Goal: Task Accomplishment & Management: Manage account settings

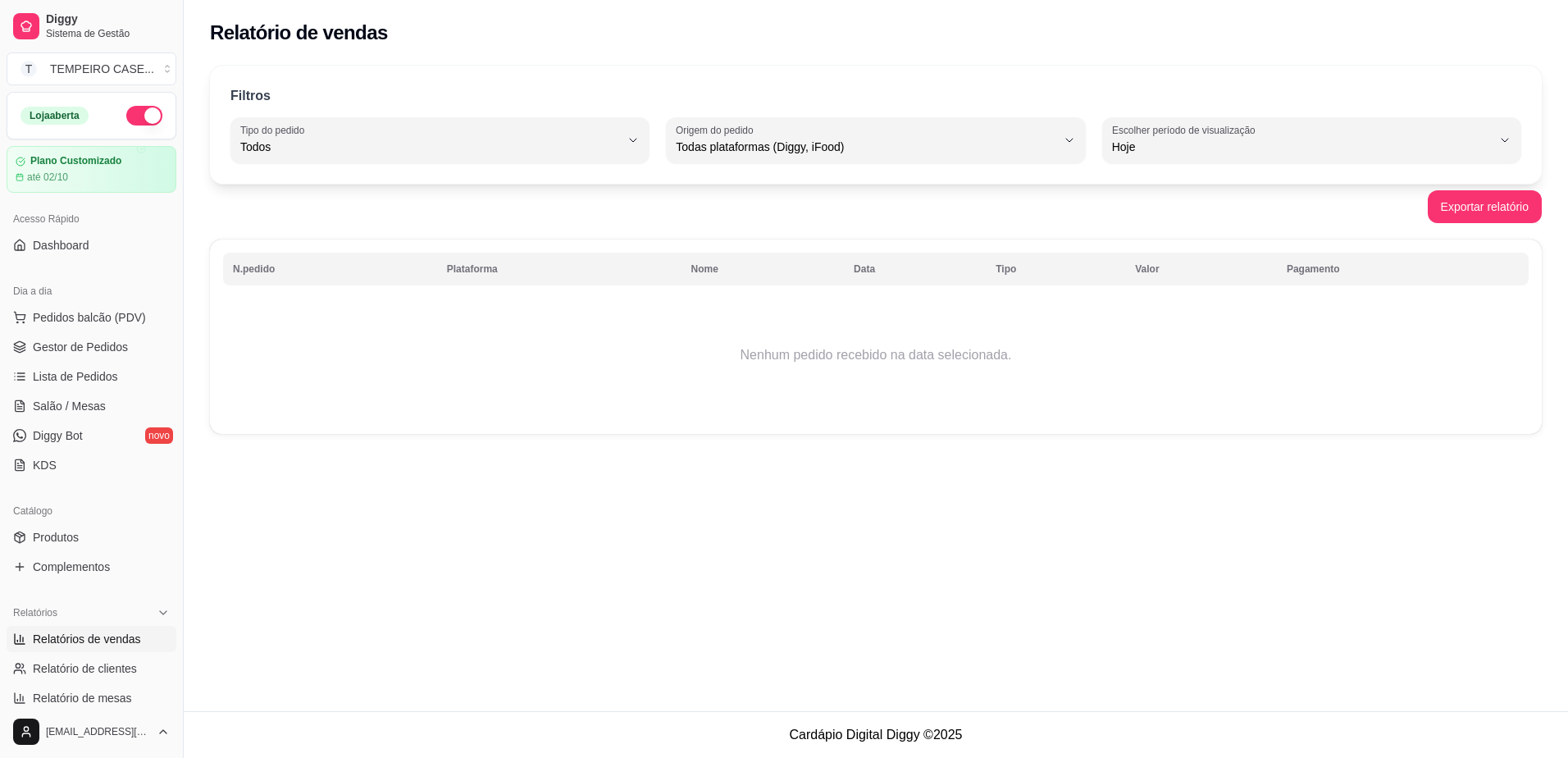
select select "ALL"
select select "0"
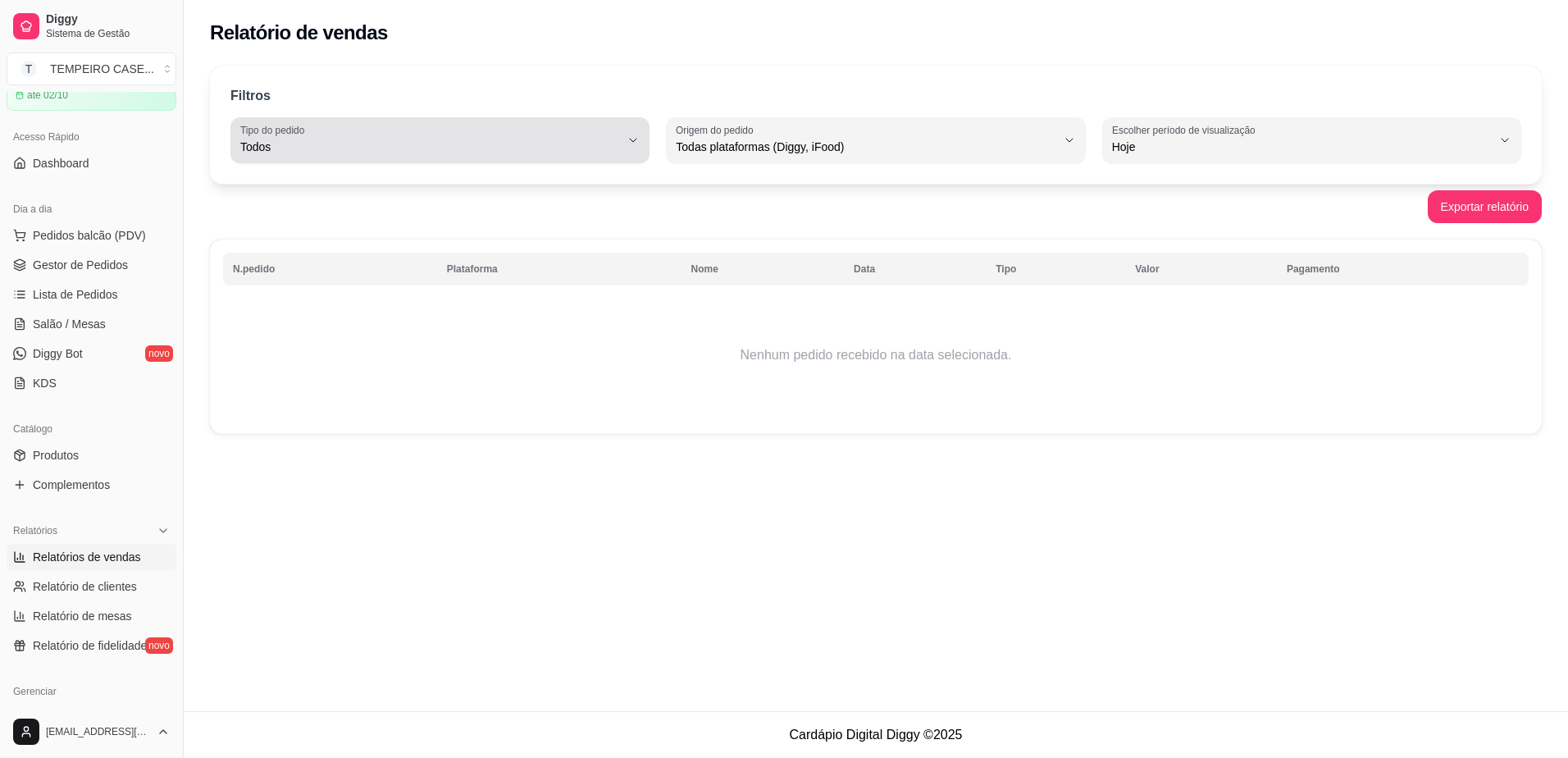
click at [616, 154] on span "Todos" at bounding box center [429, 146] width 380 height 17
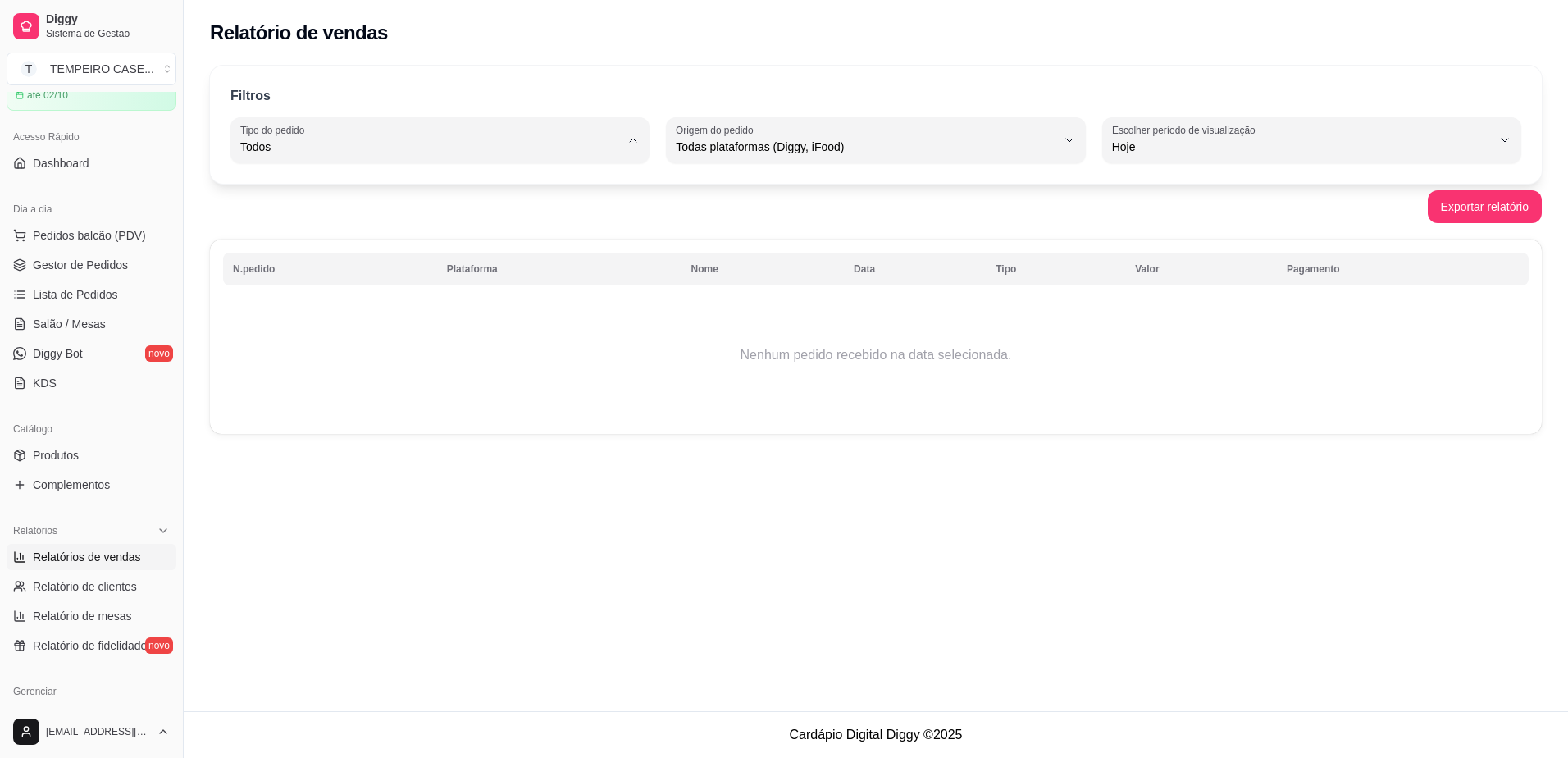
click at [1106, 156] on button "Escolher período de visualização Hoje" at bounding box center [1311, 140] width 419 height 46
click at [1127, 220] on span "Ontem" at bounding box center [1303, 213] width 362 height 16
type input "1"
select select "1"
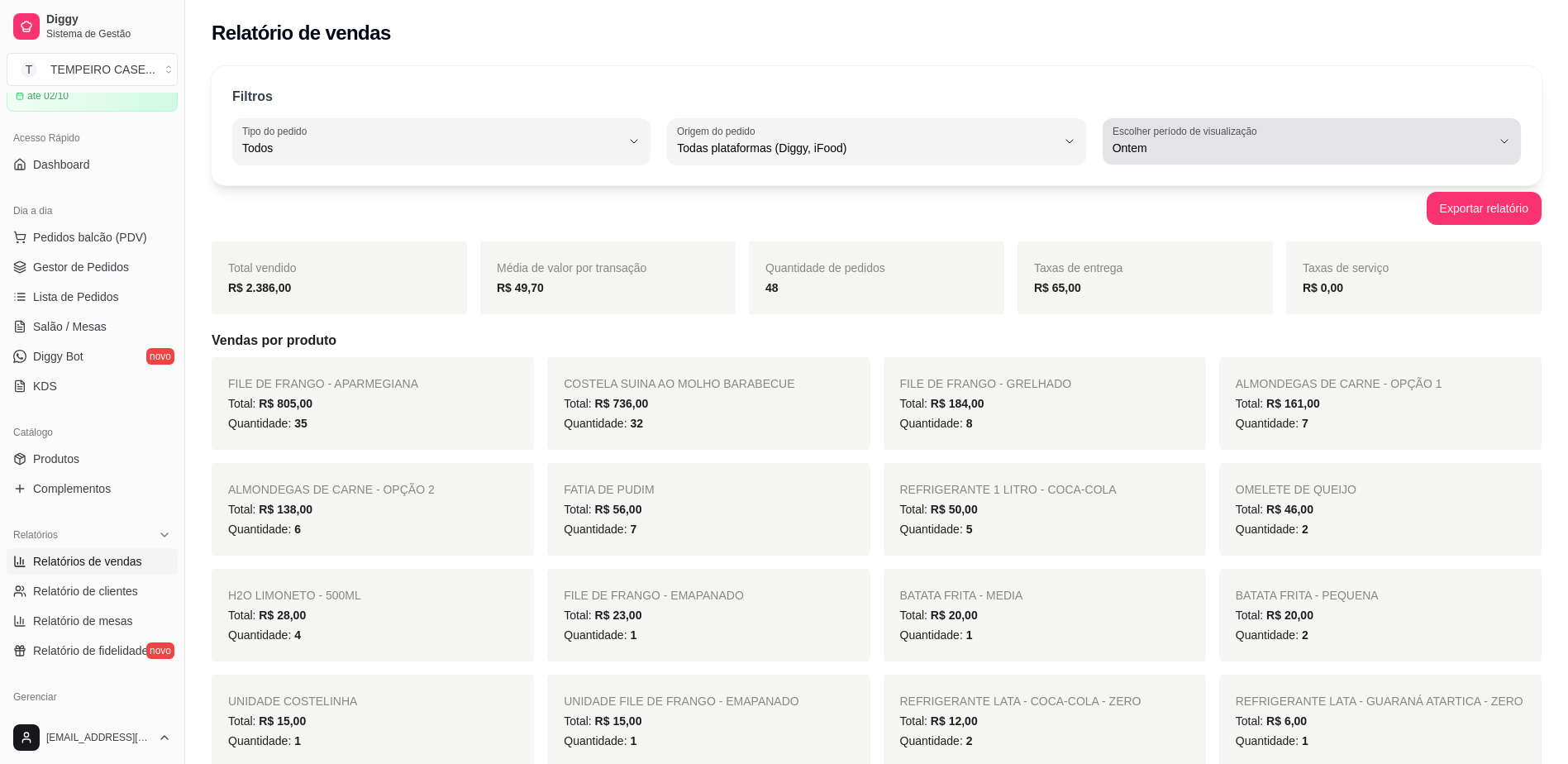
click at [1168, 145] on span "Ontem" at bounding box center [1301, 148] width 379 height 17
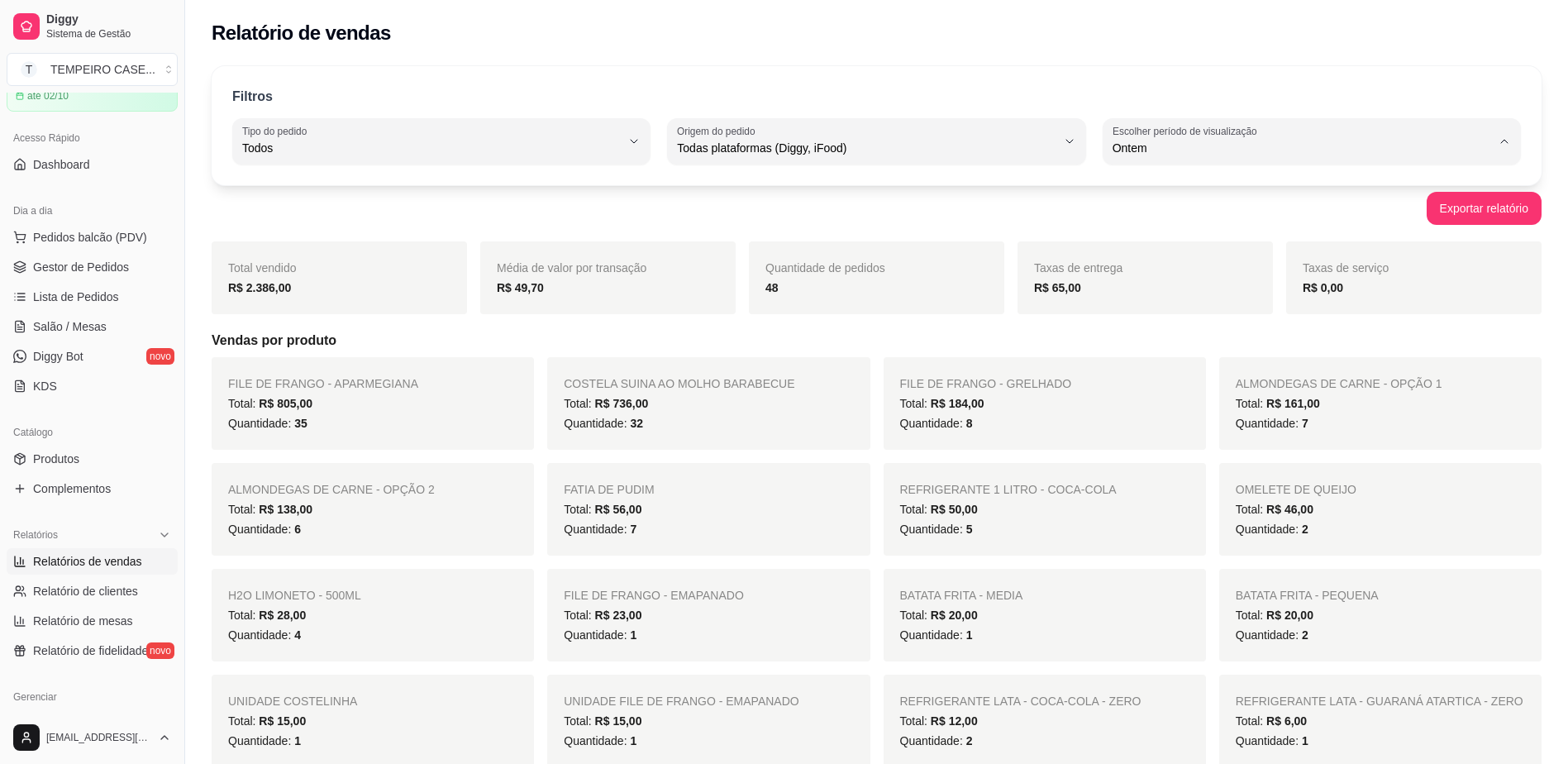
click at [1155, 186] on span "Hoje" at bounding box center [1303, 187] width 360 height 16
type input "0"
select select "0"
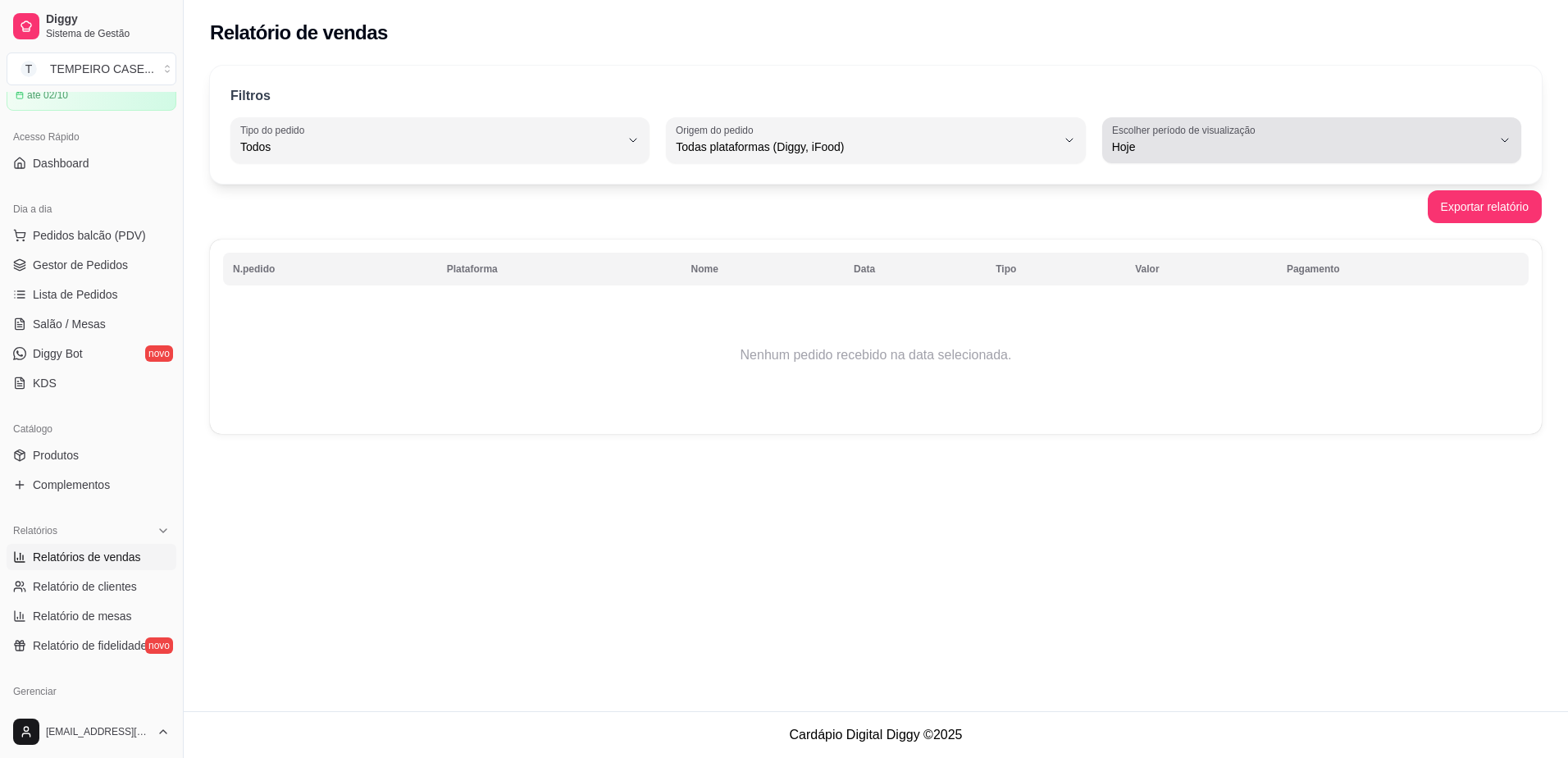
click at [1151, 145] on span "Hoje" at bounding box center [1302, 146] width 380 height 17
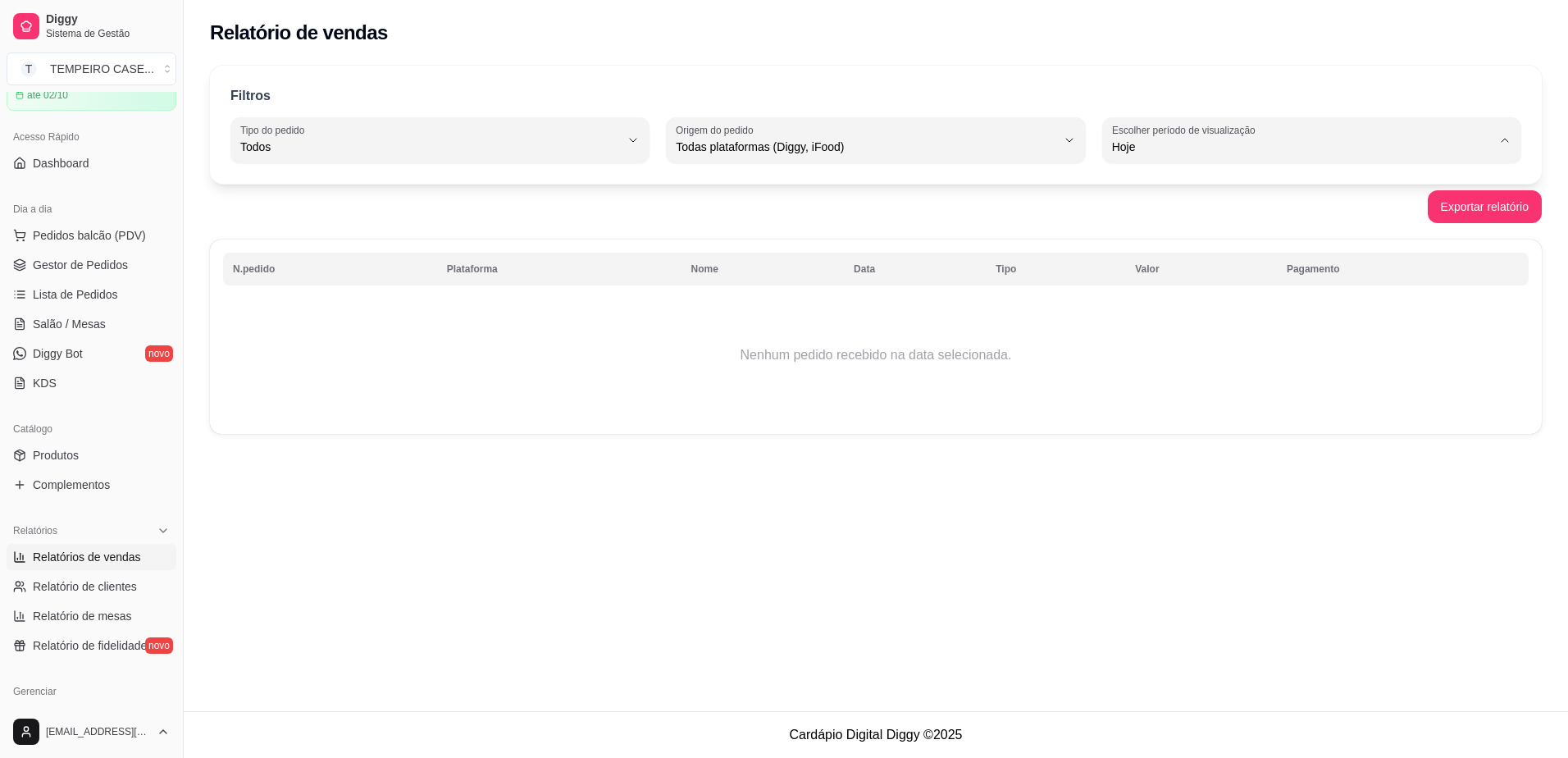
click at [1123, 216] on span "Ontem" at bounding box center [1303, 213] width 362 height 16
type input "1"
select select "1"
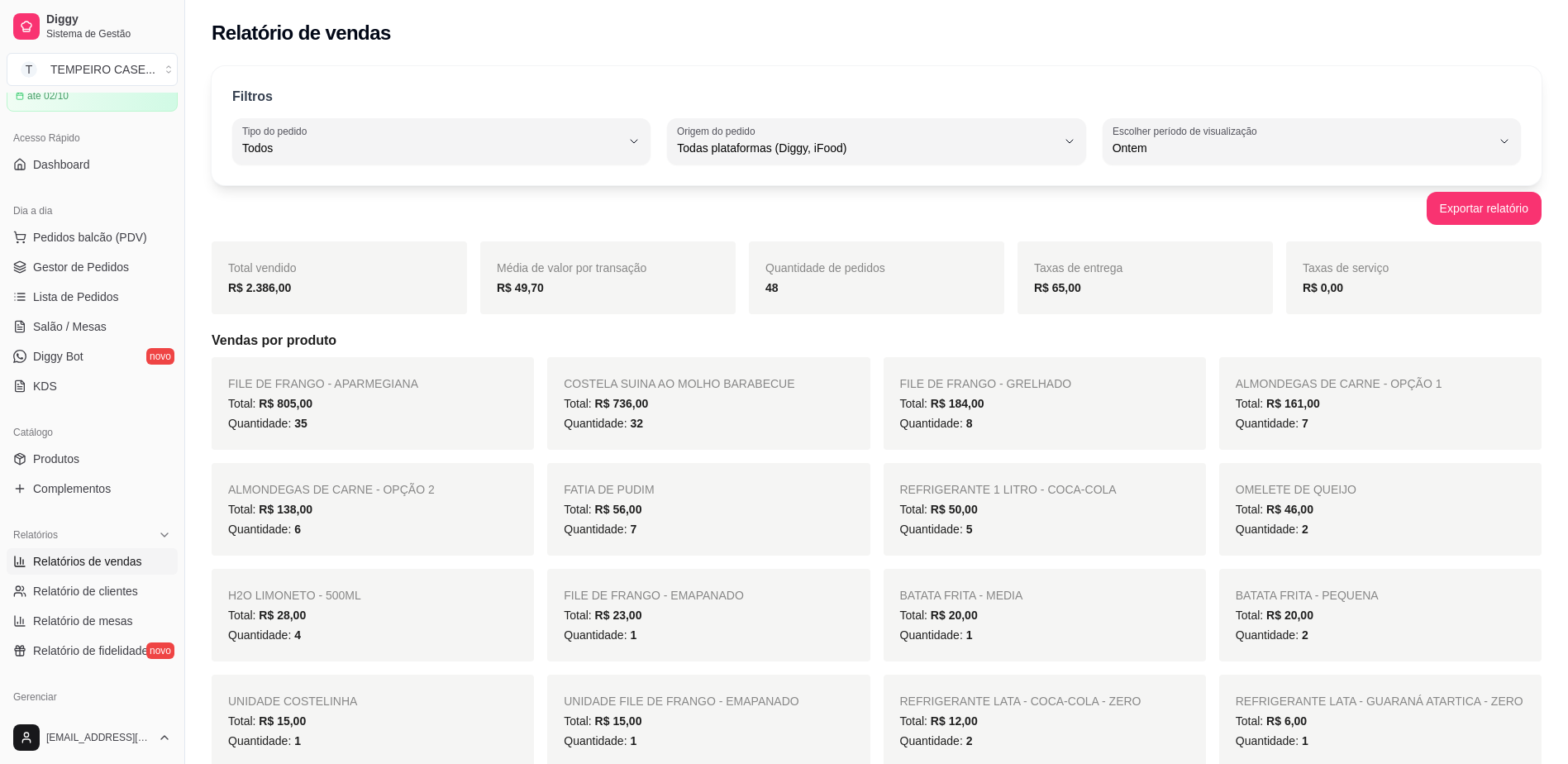
click at [1177, 384] on div "FILE DE FRANGO - GRELHADO Total: R$ 184,00 Quantidade: 8" at bounding box center [1044, 403] width 322 height 93
click at [112, 277] on link "Gestor de Pedidos" at bounding box center [92, 267] width 171 height 26
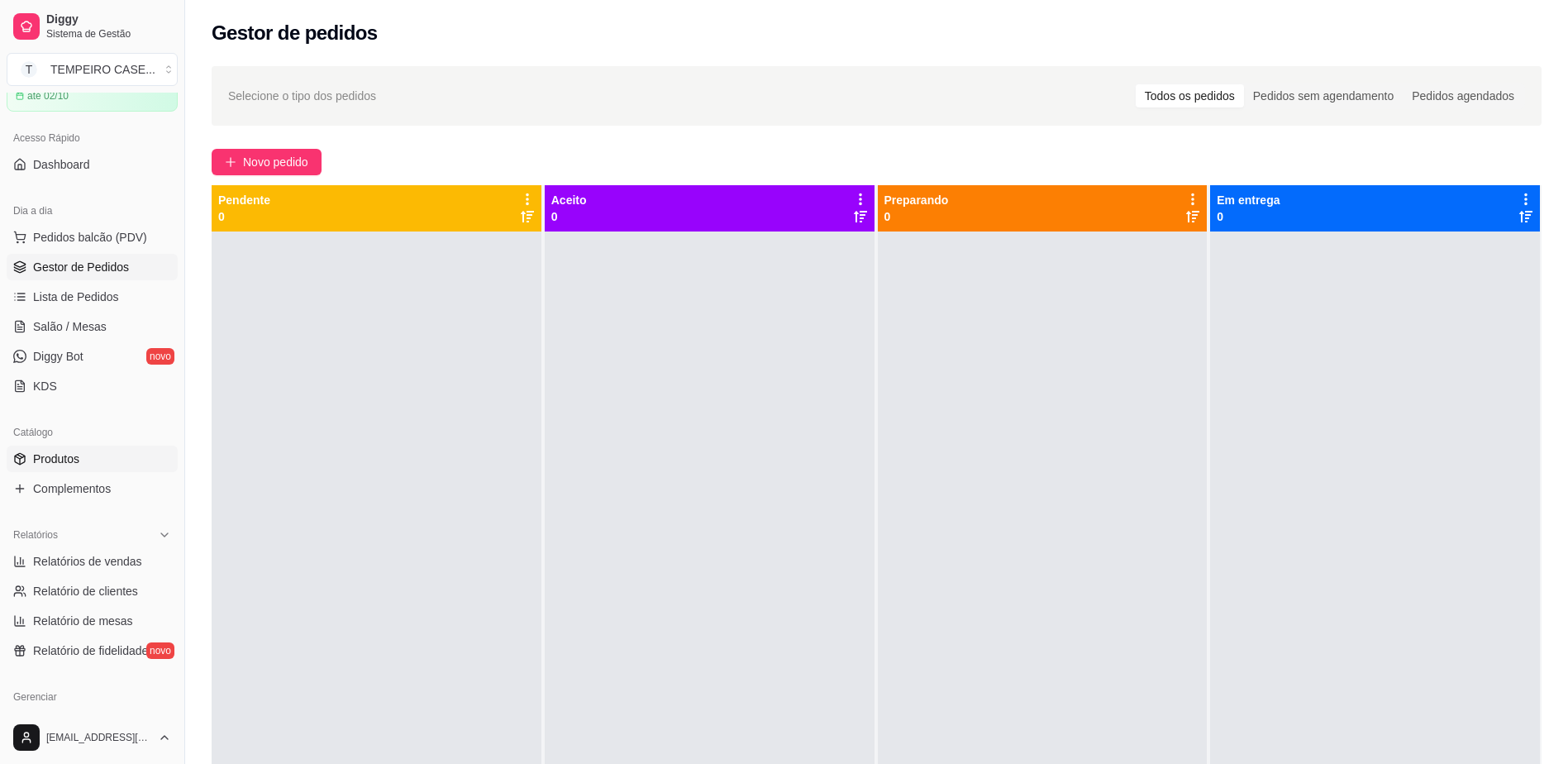
click at [39, 455] on span "Produtos" at bounding box center [56, 458] width 46 height 17
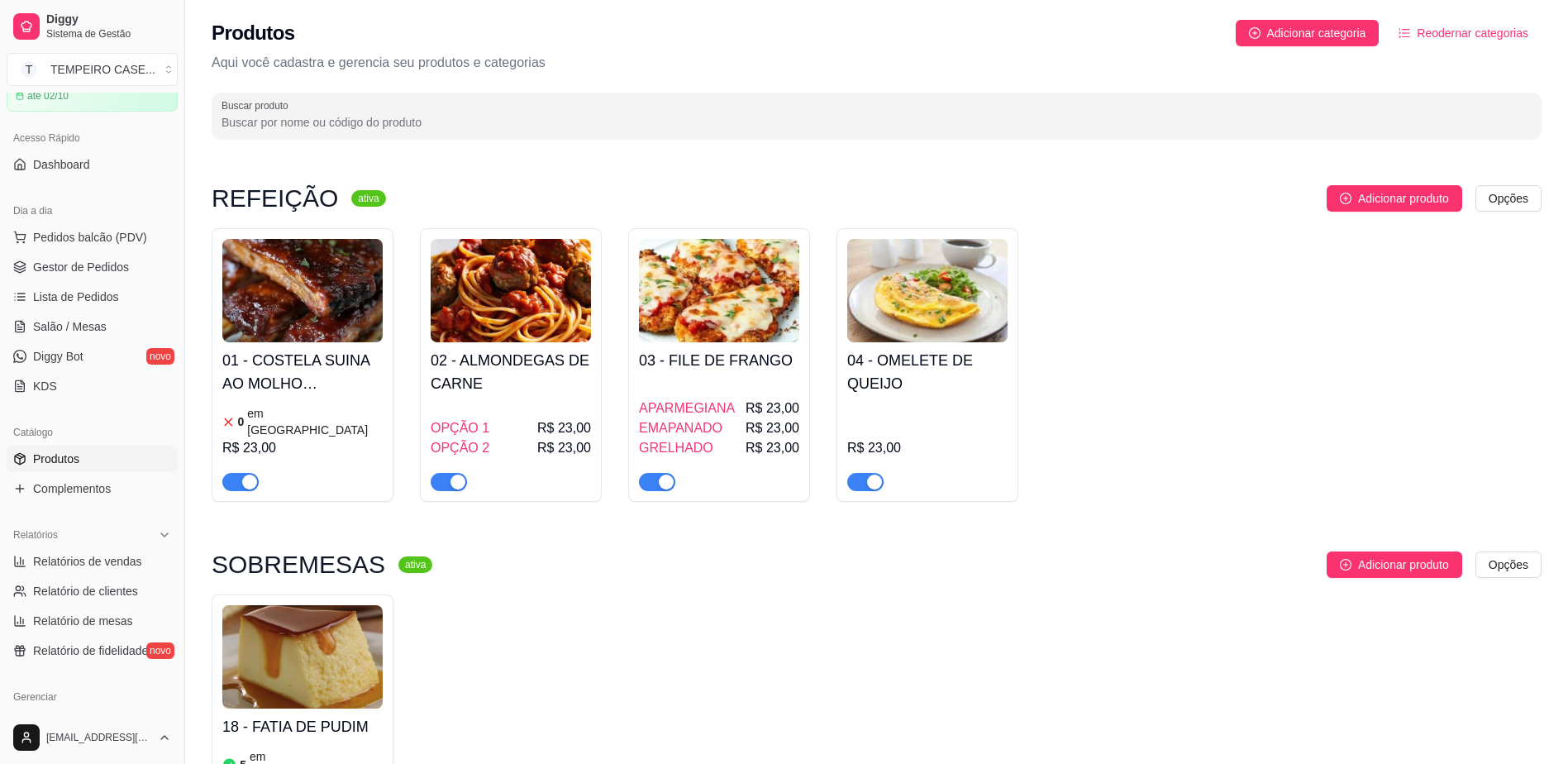
click at [317, 314] on img at bounding box center [303, 290] width 161 height 103
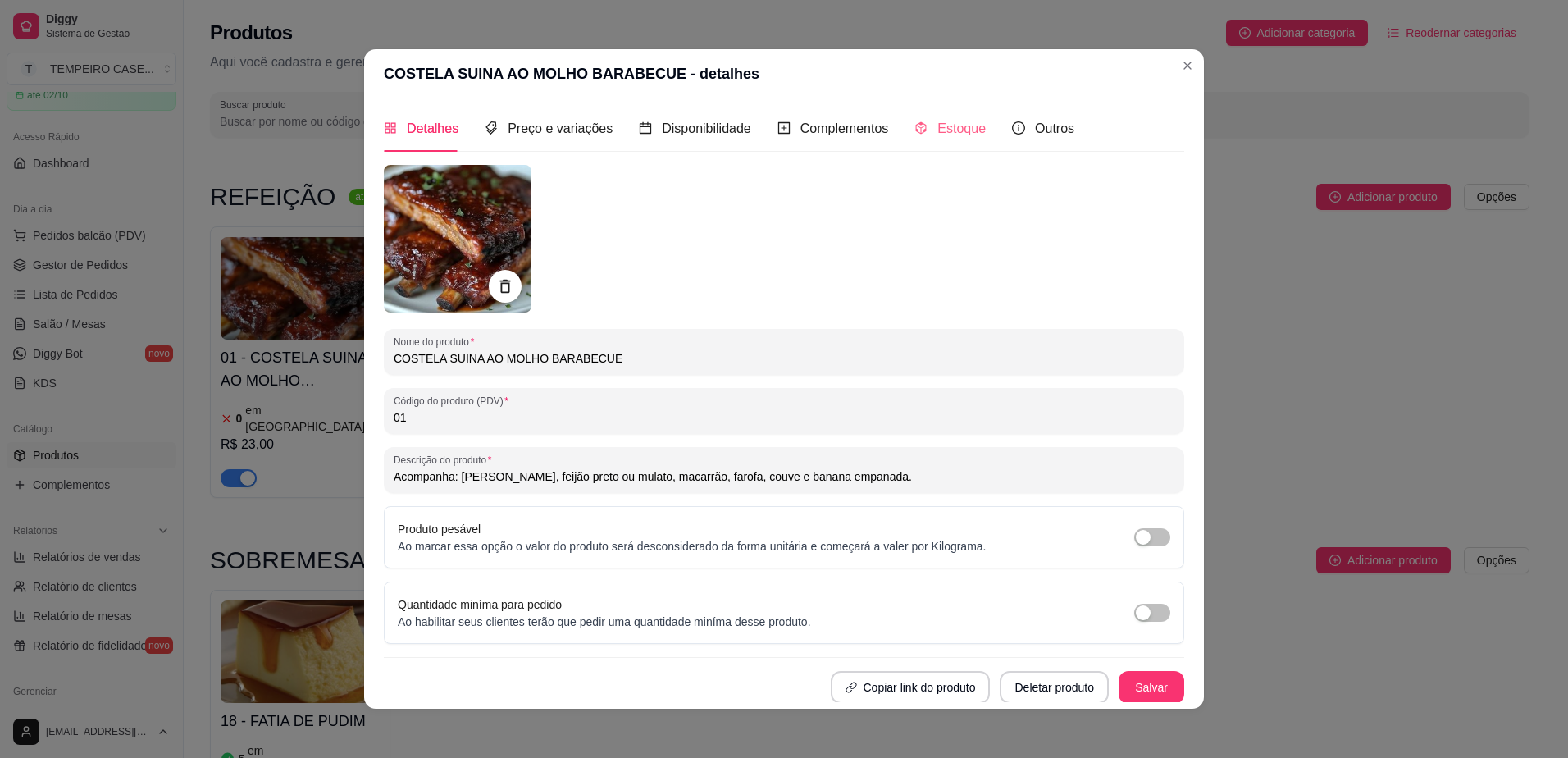
click at [924, 113] on div "Estoque" at bounding box center [949, 128] width 71 height 46
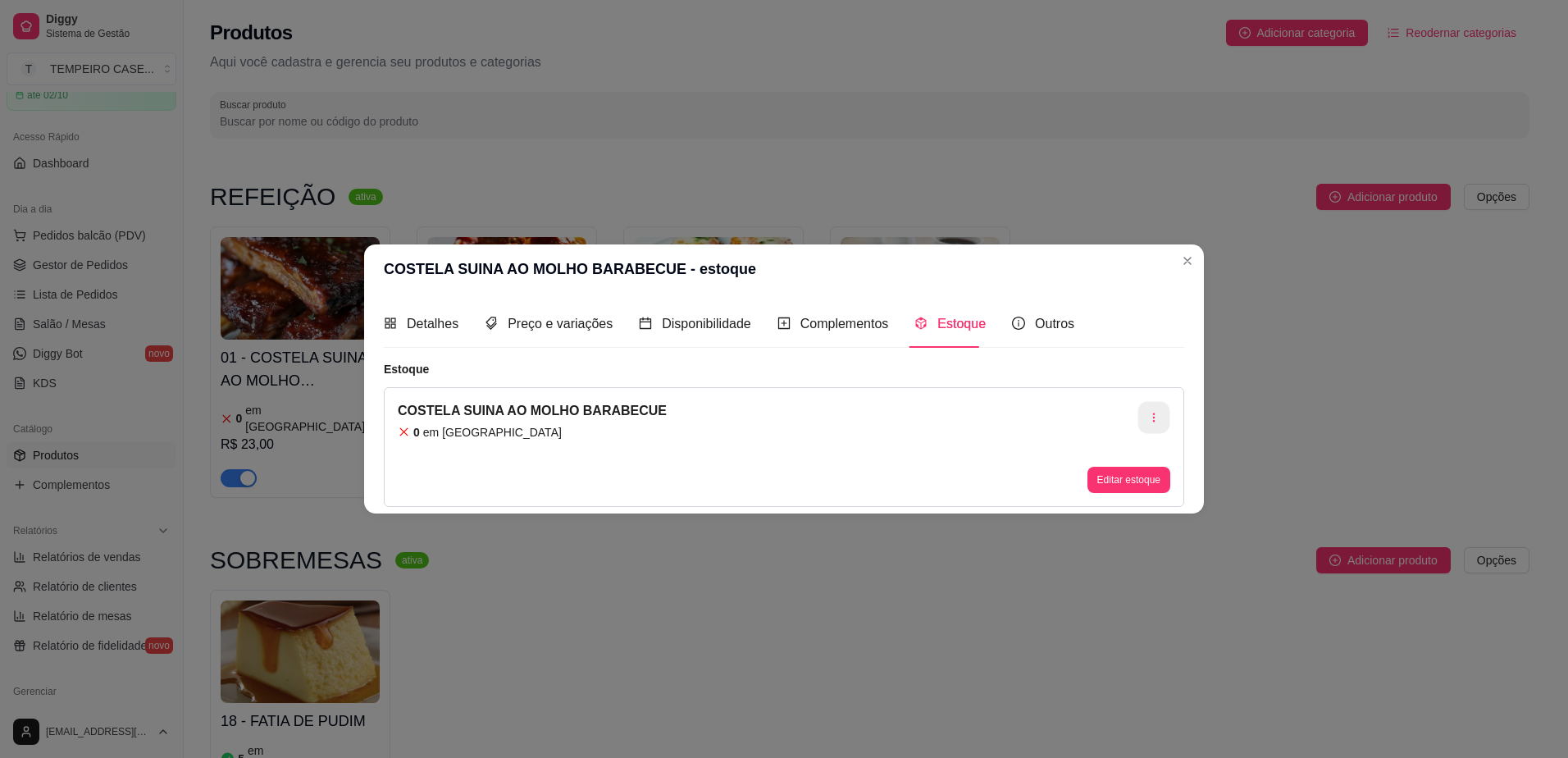
click at [1159, 414] on icon "button" at bounding box center [1153, 417] width 11 height 11
click at [1118, 482] on span "Apagar estoque" at bounding box center [1162, 485] width 120 height 17
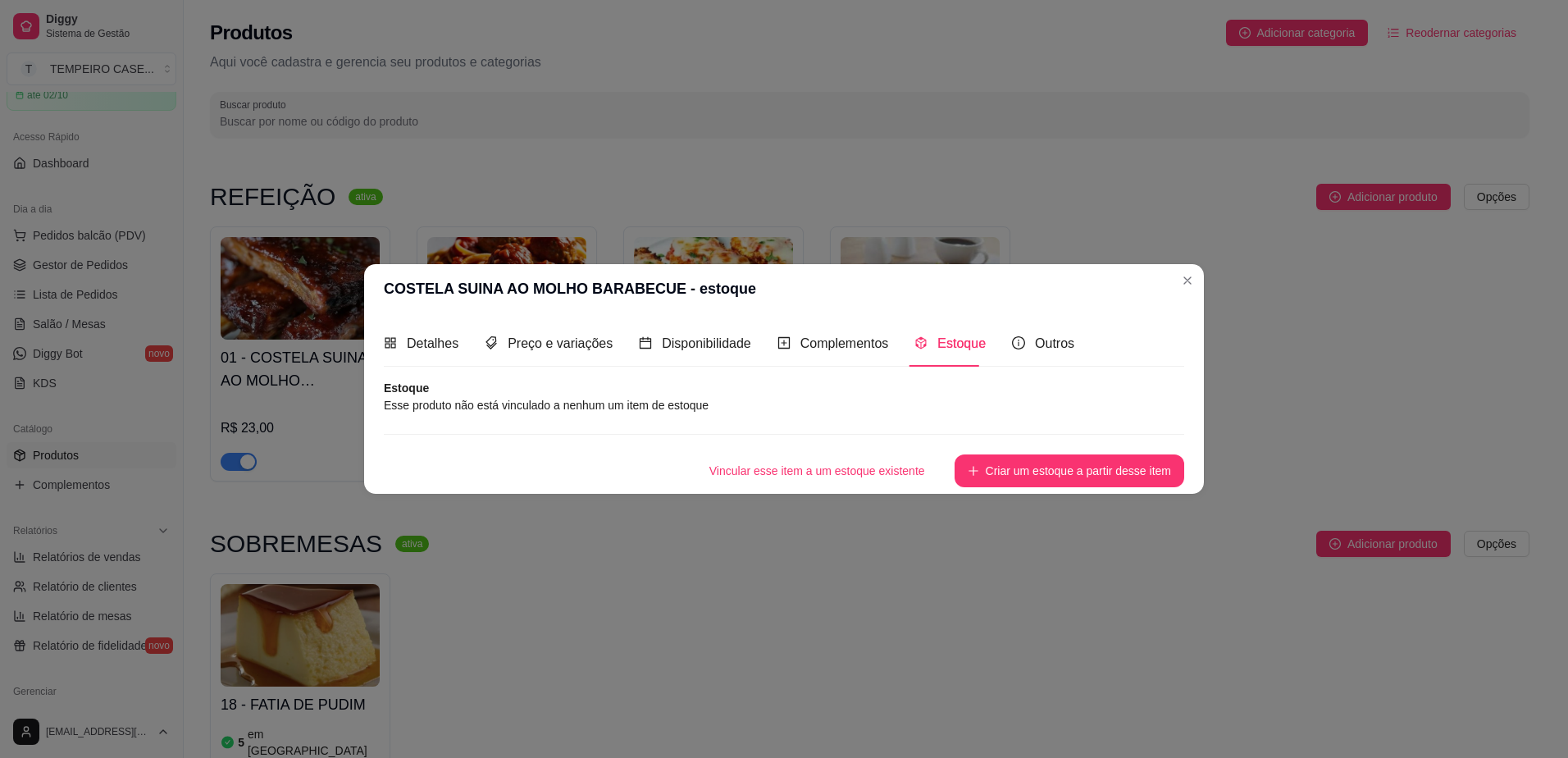
click at [1168, 286] on header "COSTELA SUINA AO MOLHO BARABECUE - estoque" at bounding box center [784, 288] width 840 height 49
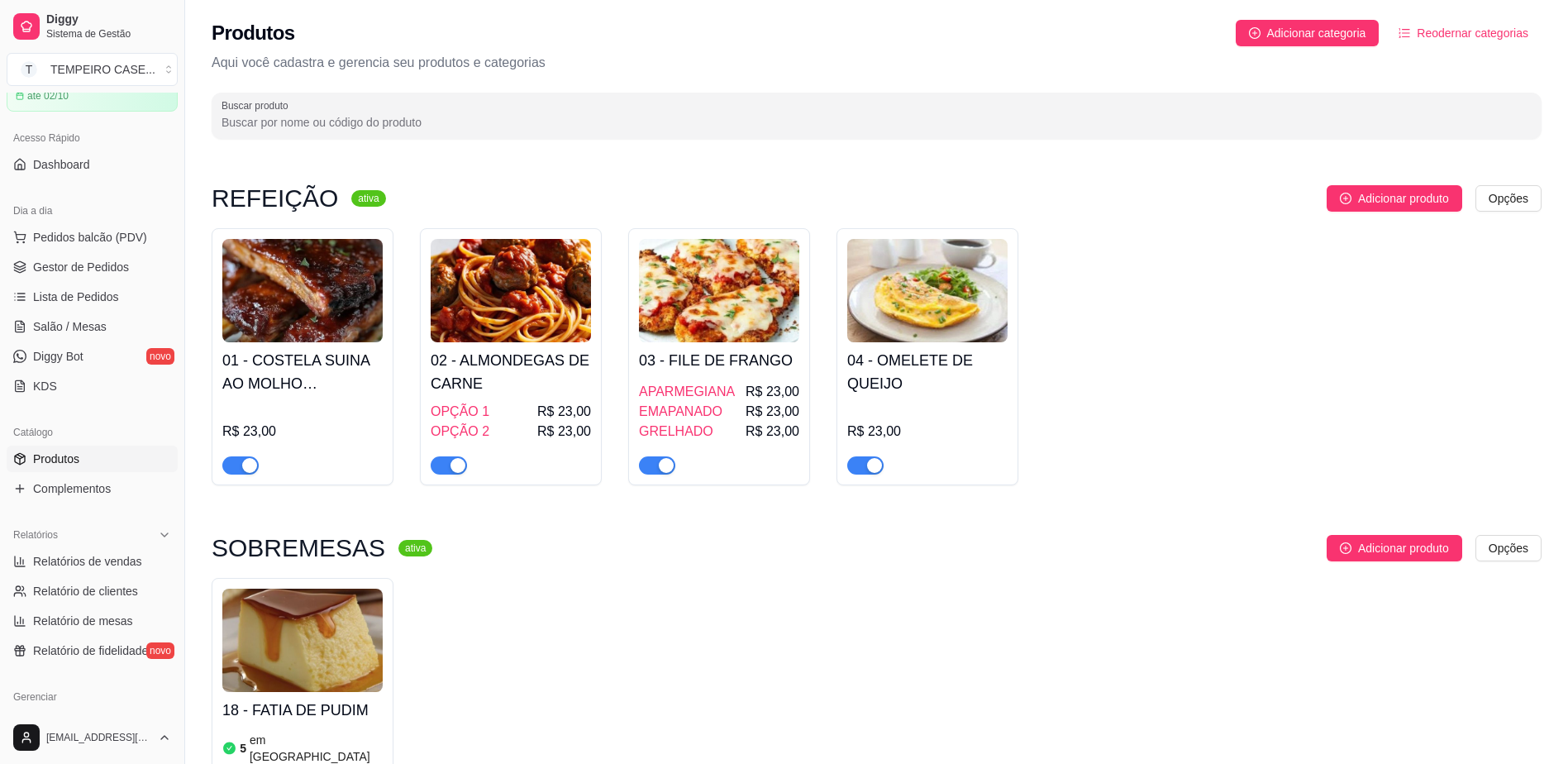
click at [542, 373] on h4 "02 - ALMONDEGAS DE CARNE" at bounding box center [511, 372] width 161 height 46
click at [320, 367] on h4 "01 - COSTELA SUINA AO MOLHO BARABECUE" at bounding box center [303, 372] width 161 height 46
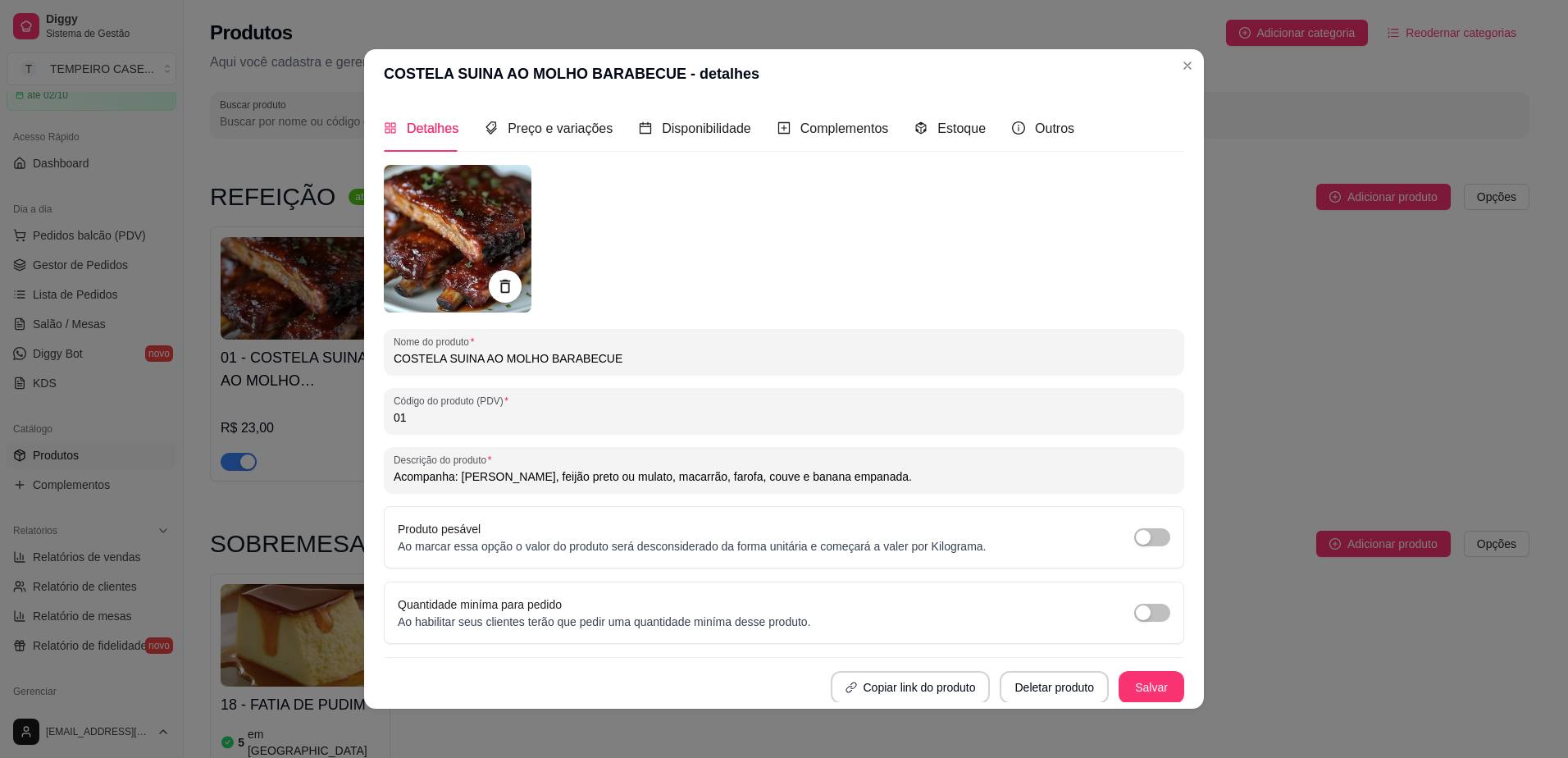
click at [429, 212] on img at bounding box center [458, 238] width 147 height 147
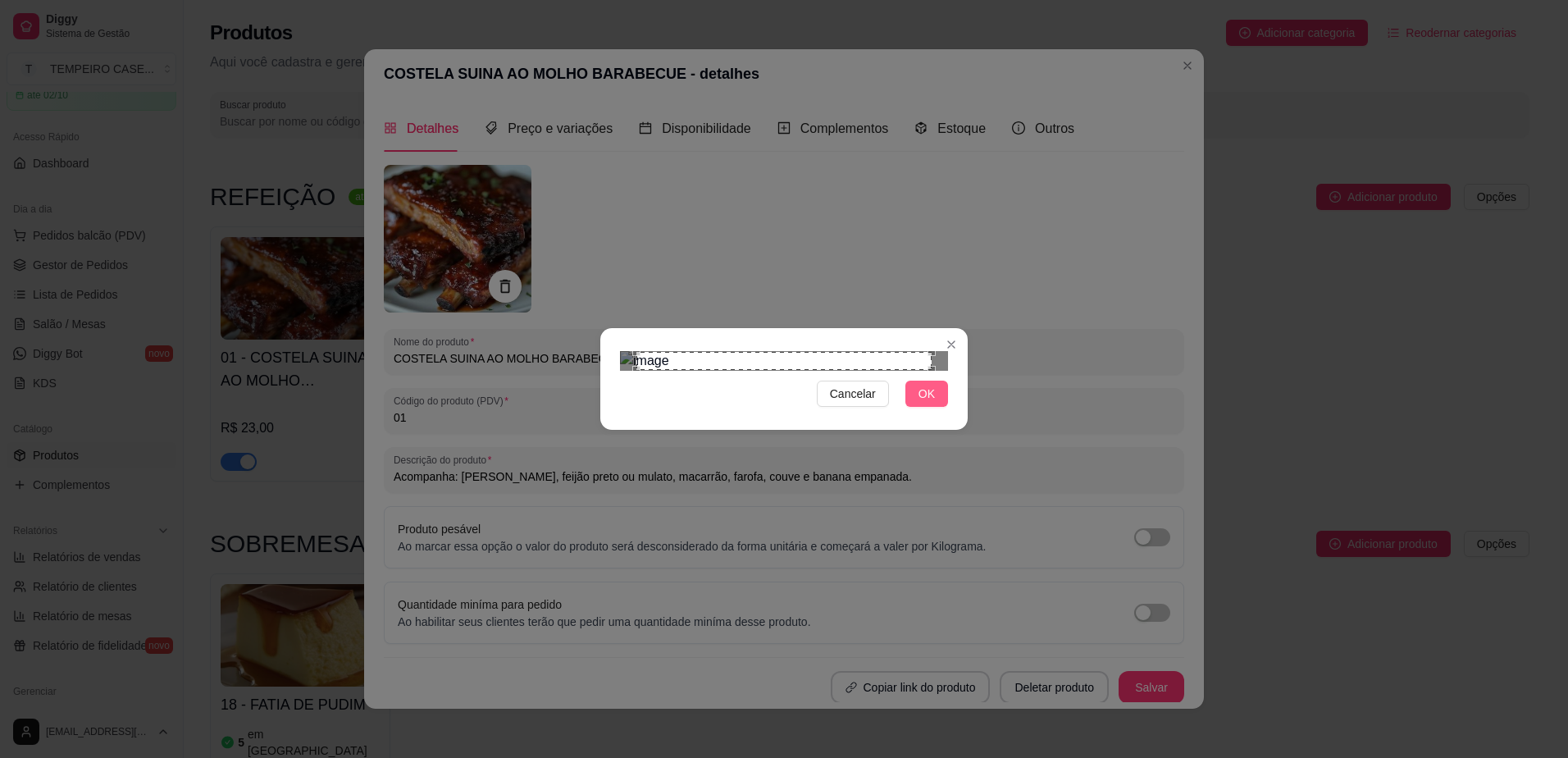
click at [926, 402] on span "OK" at bounding box center [926, 393] width 17 height 18
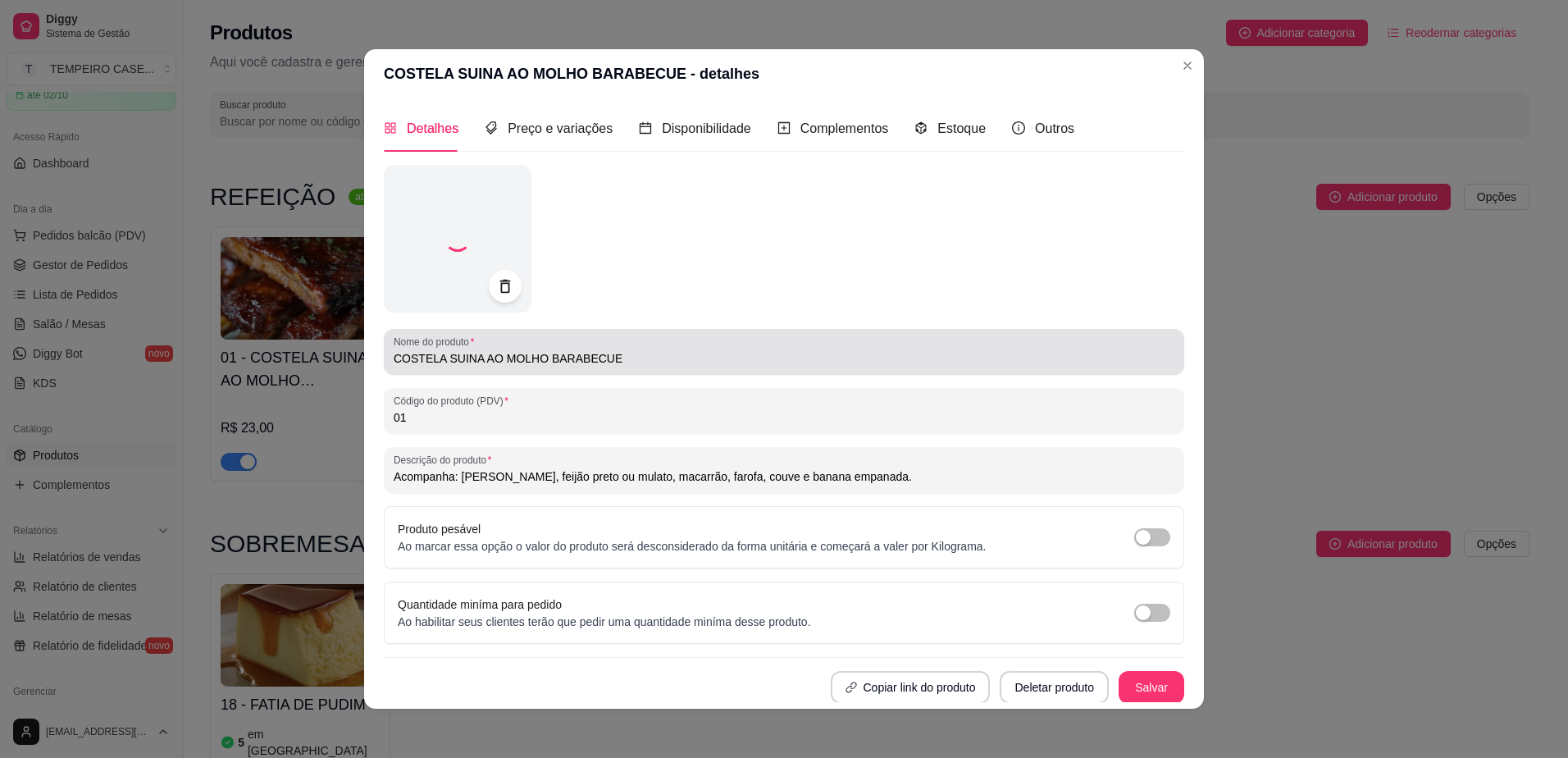
click at [643, 361] on input "COSTELA SUINA AO MOLHO BARABECUE" at bounding box center [784, 358] width 781 height 17
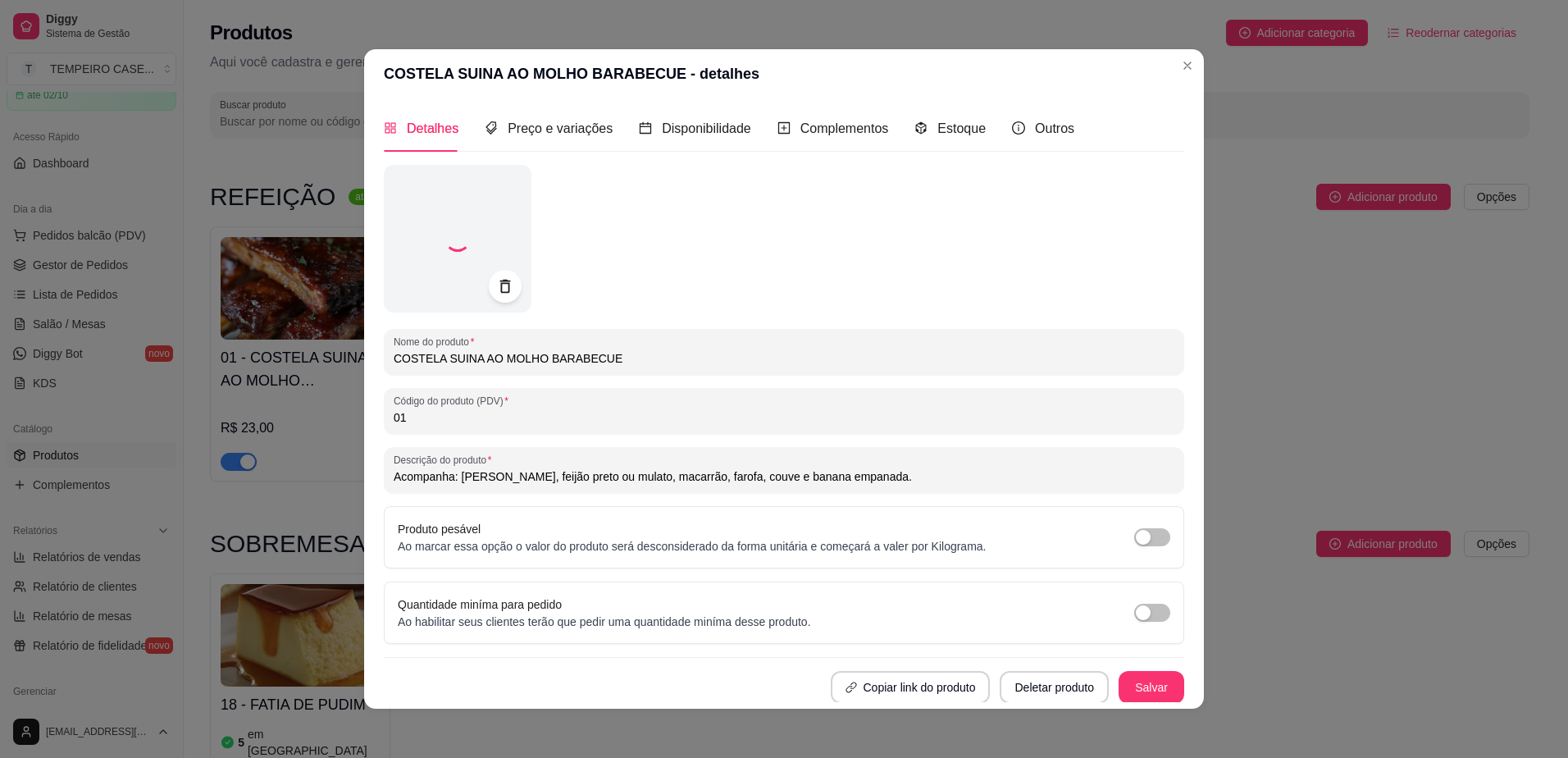
click at [543, 346] on div "COSTELA SUINA AO MOLHO BARABECUE" at bounding box center [784, 351] width 781 height 32
click at [496, 363] on input "COSTELA SUINA AO MOLHO BARABECUE" at bounding box center [784, 358] width 781 height 17
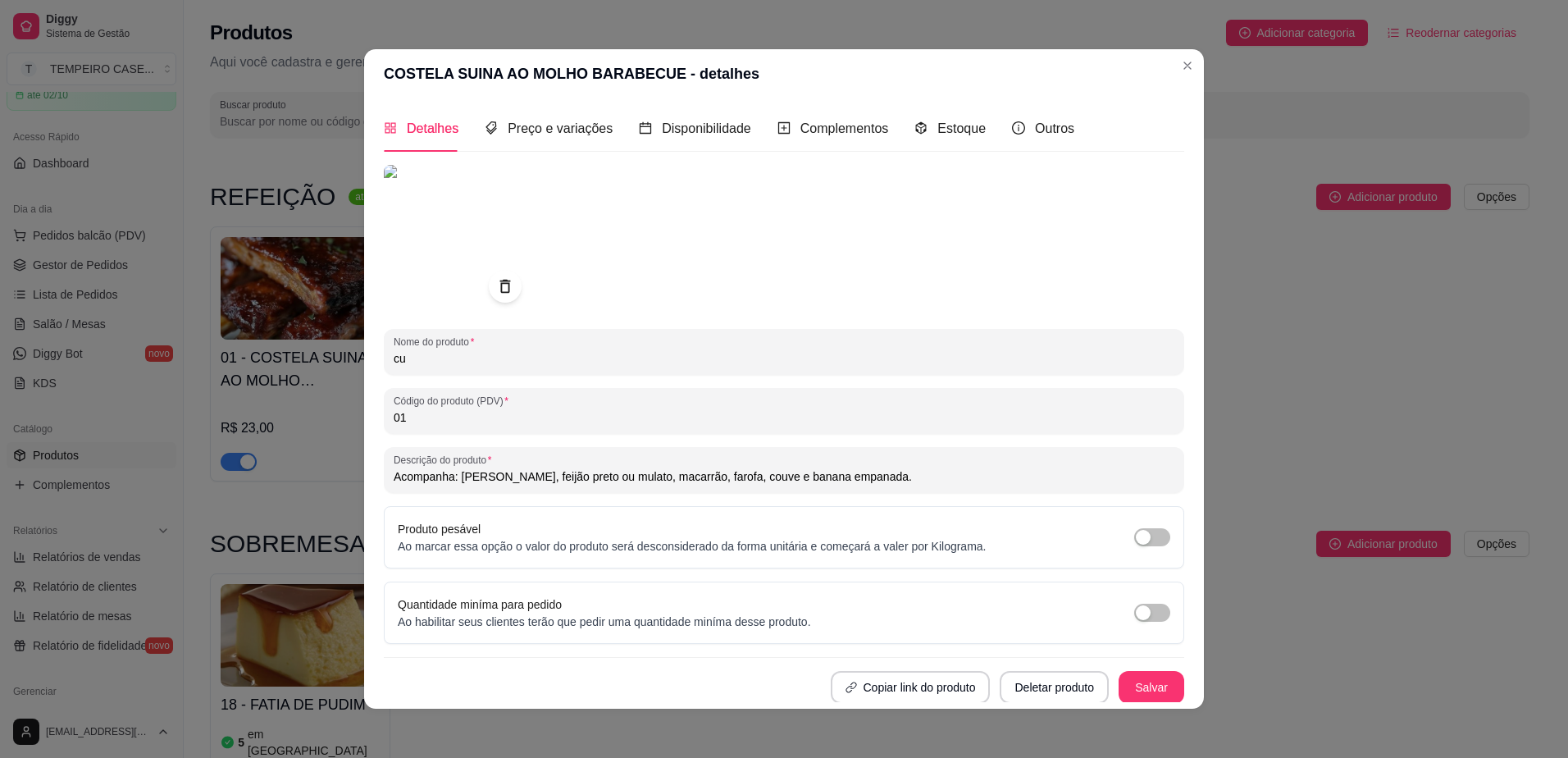
type input "c"
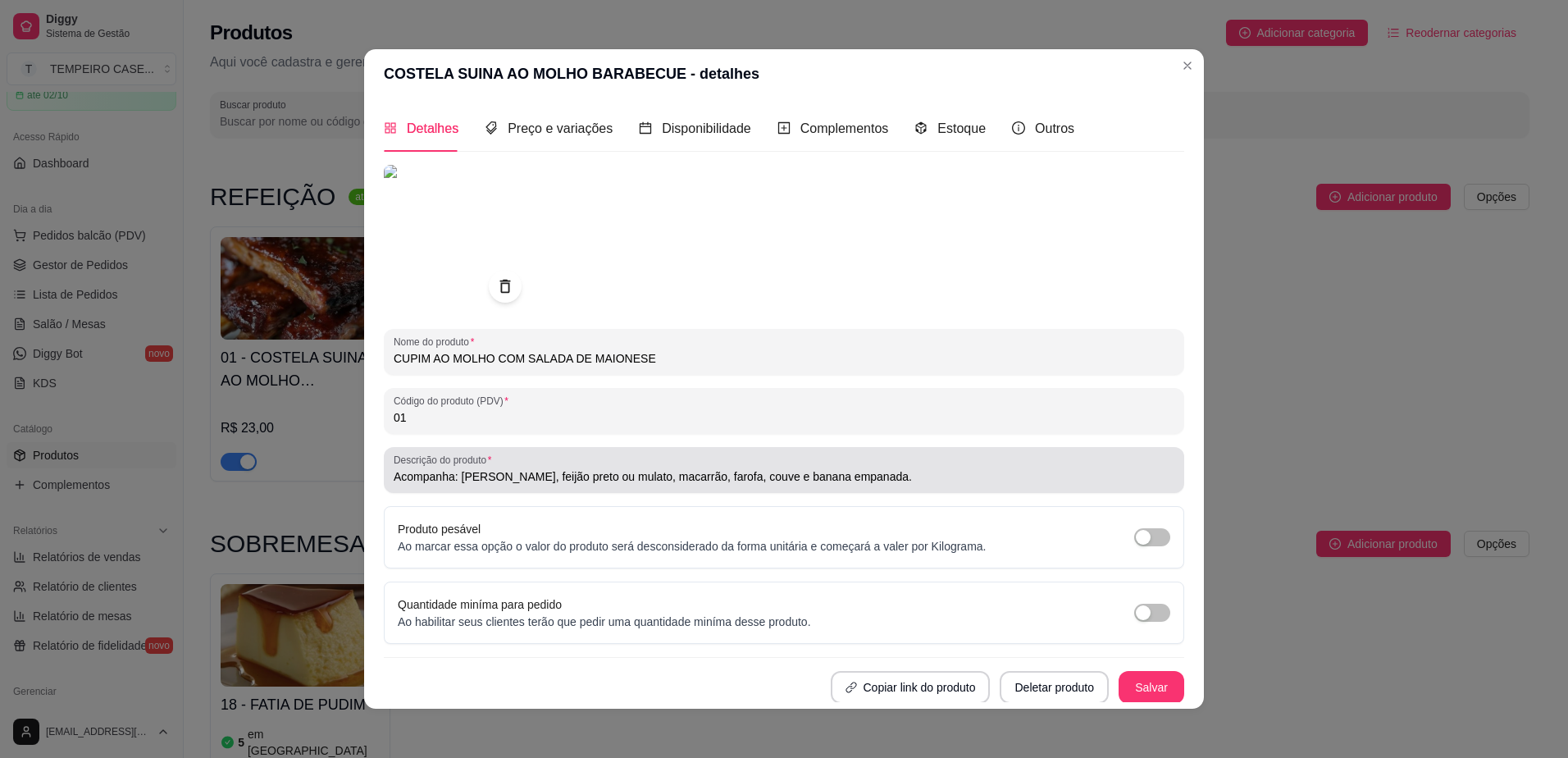
type input "CUPIM AO MOLHO COM SALADA DE MAIONESE"
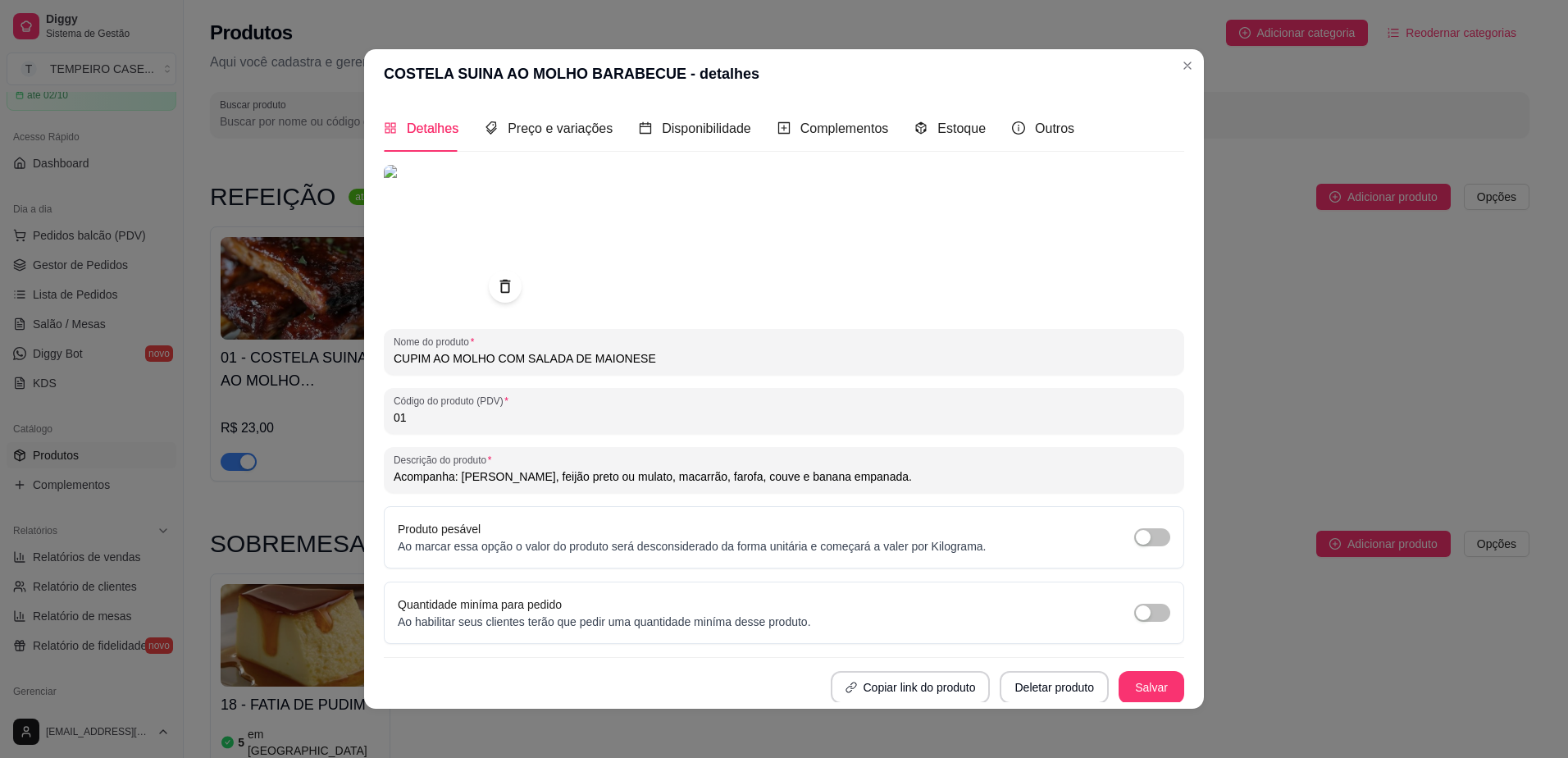
drag, startPoint x: 829, startPoint y: 476, endPoint x: 685, endPoint y: 490, distance: 144.7
click at [685, 490] on div "Descrição do produto Acompanha: Arroz, feijão preto ou mulato, macarrão, farofa…" at bounding box center [784, 470] width 800 height 46
type input "Acompanha: [PERSON_NAME], feijão preto ou mulato, macarrão, farofa."
click at [1135, 679] on button "Salvar" at bounding box center [1151, 686] width 66 height 32
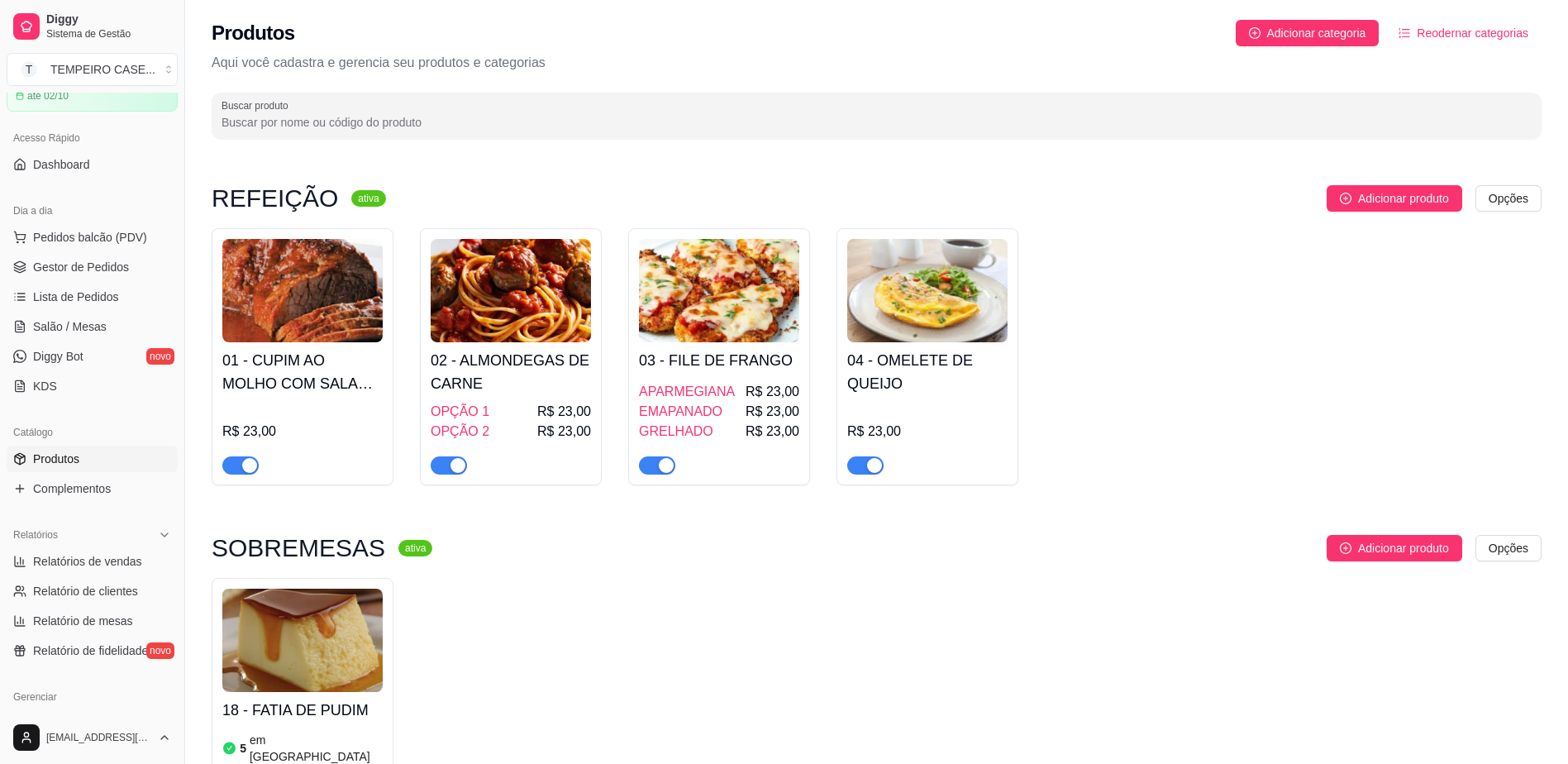
click at [504, 358] on h4 "02 - ALMONDEGAS DE CARNE" at bounding box center [511, 372] width 161 height 46
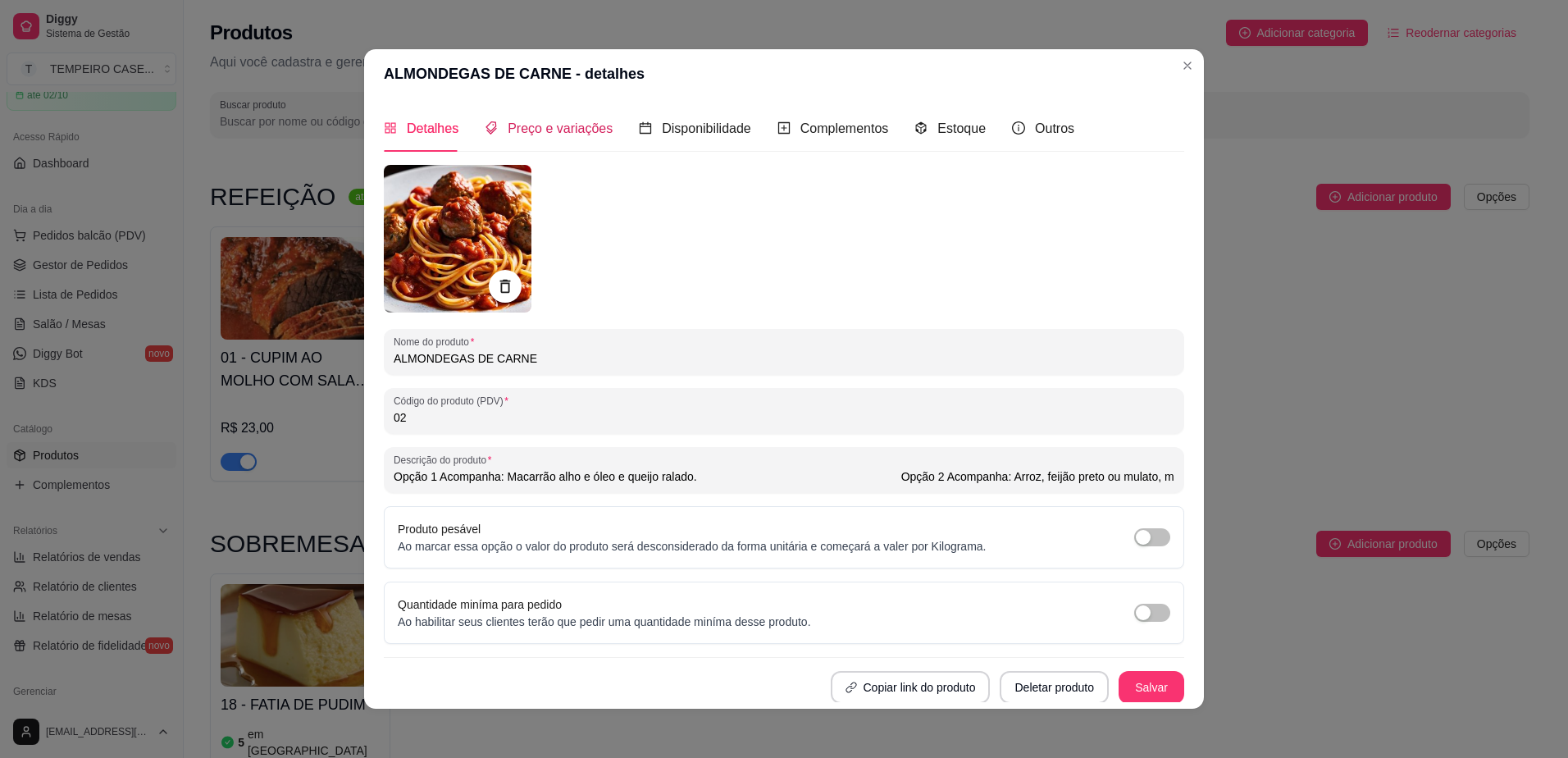
click at [554, 130] on span "Preço e variações" at bounding box center [560, 128] width 105 height 14
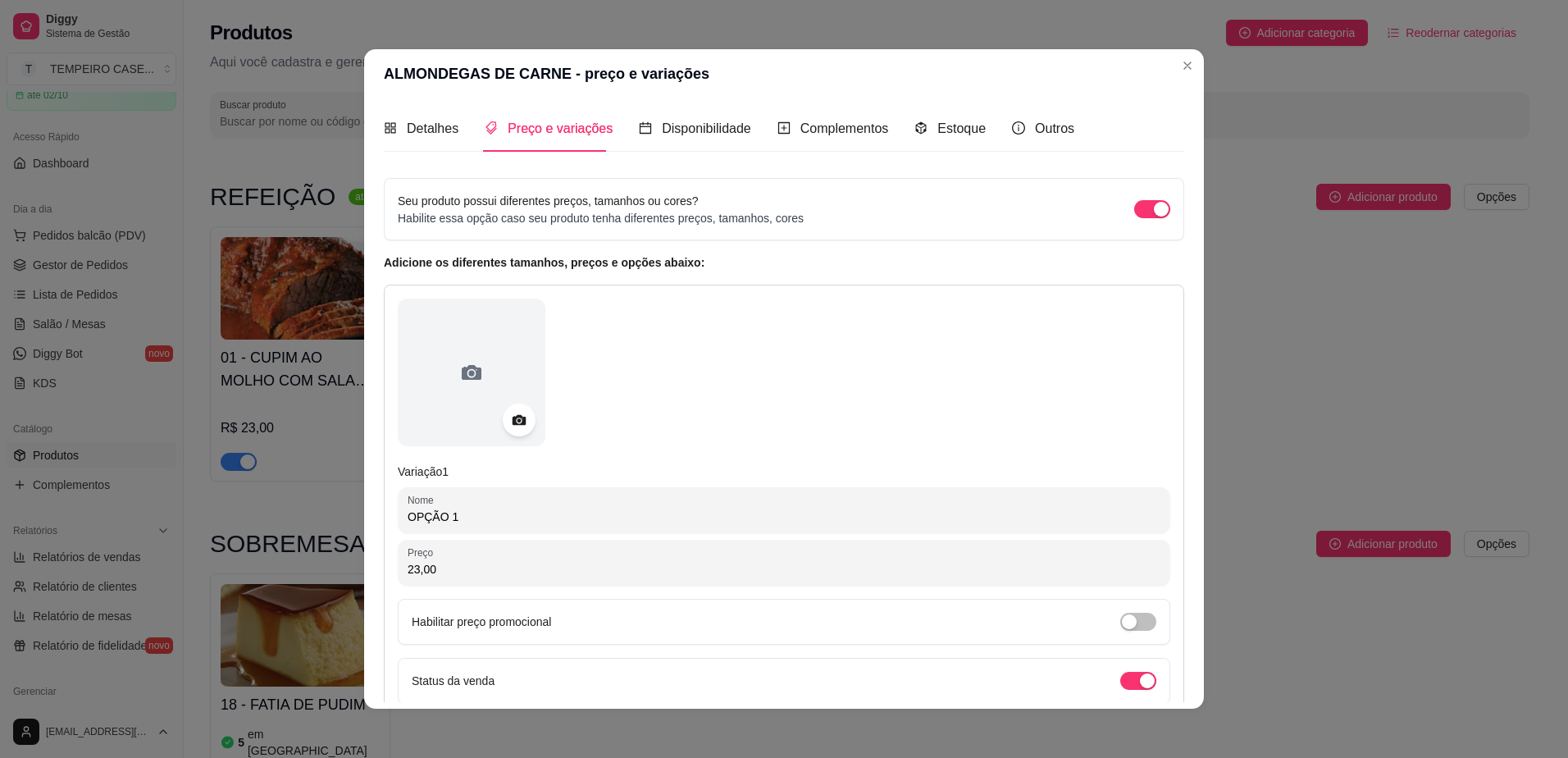
click at [1124, 219] on div "Seu produto possui diferentes preços, tamanhos ou cores? Habilite essa opção ca…" at bounding box center [784, 209] width 772 height 34
click at [1153, 202] on div "button" at bounding box center [1160, 209] width 15 height 15
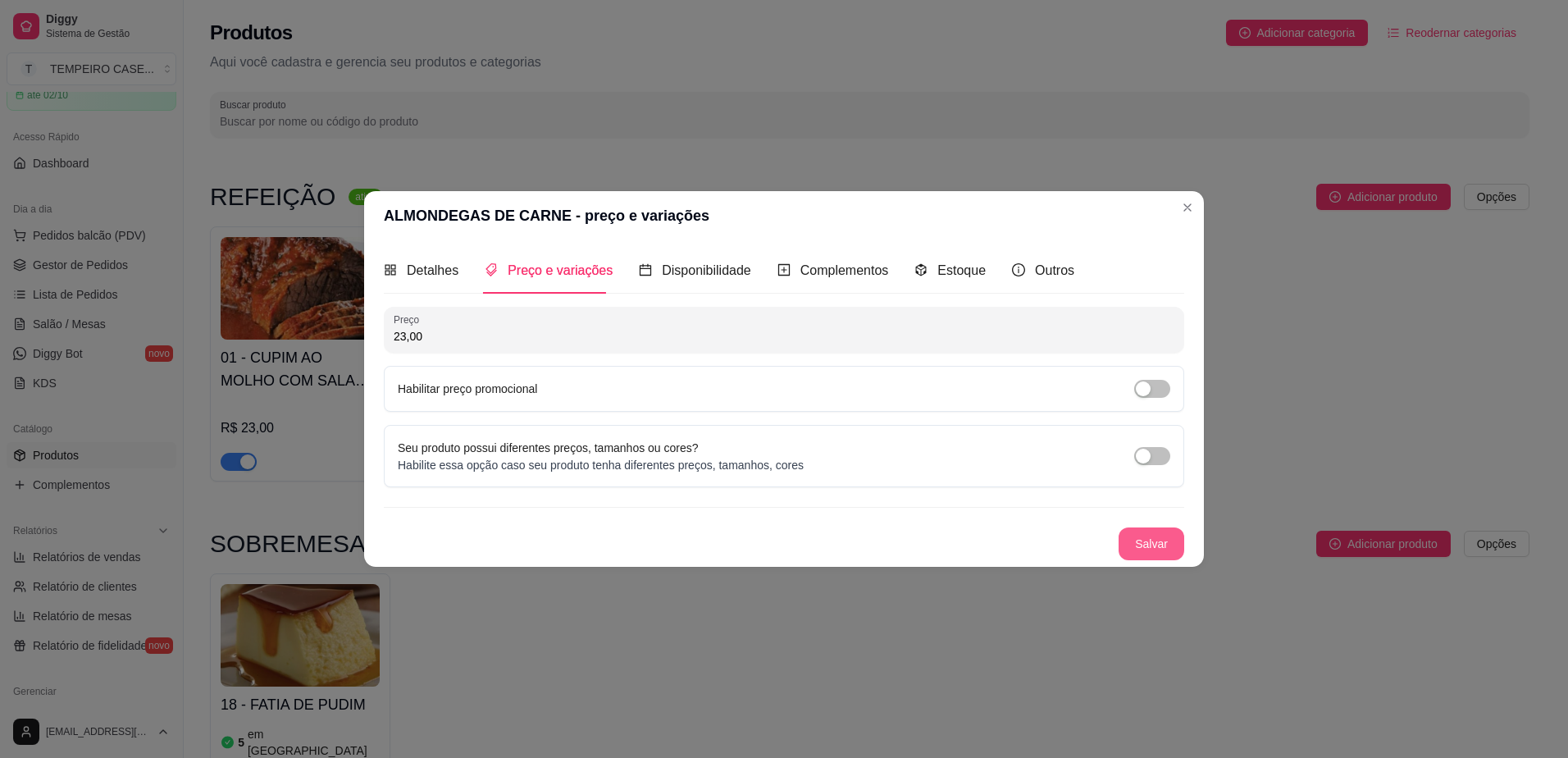
click at [1153, 537] on button "Salvar" at bounding box center [1151, 543] width 66 height 32
click at [414, 276] on span "Detalhes" at bounding box center [432, 270] width 52 height 14
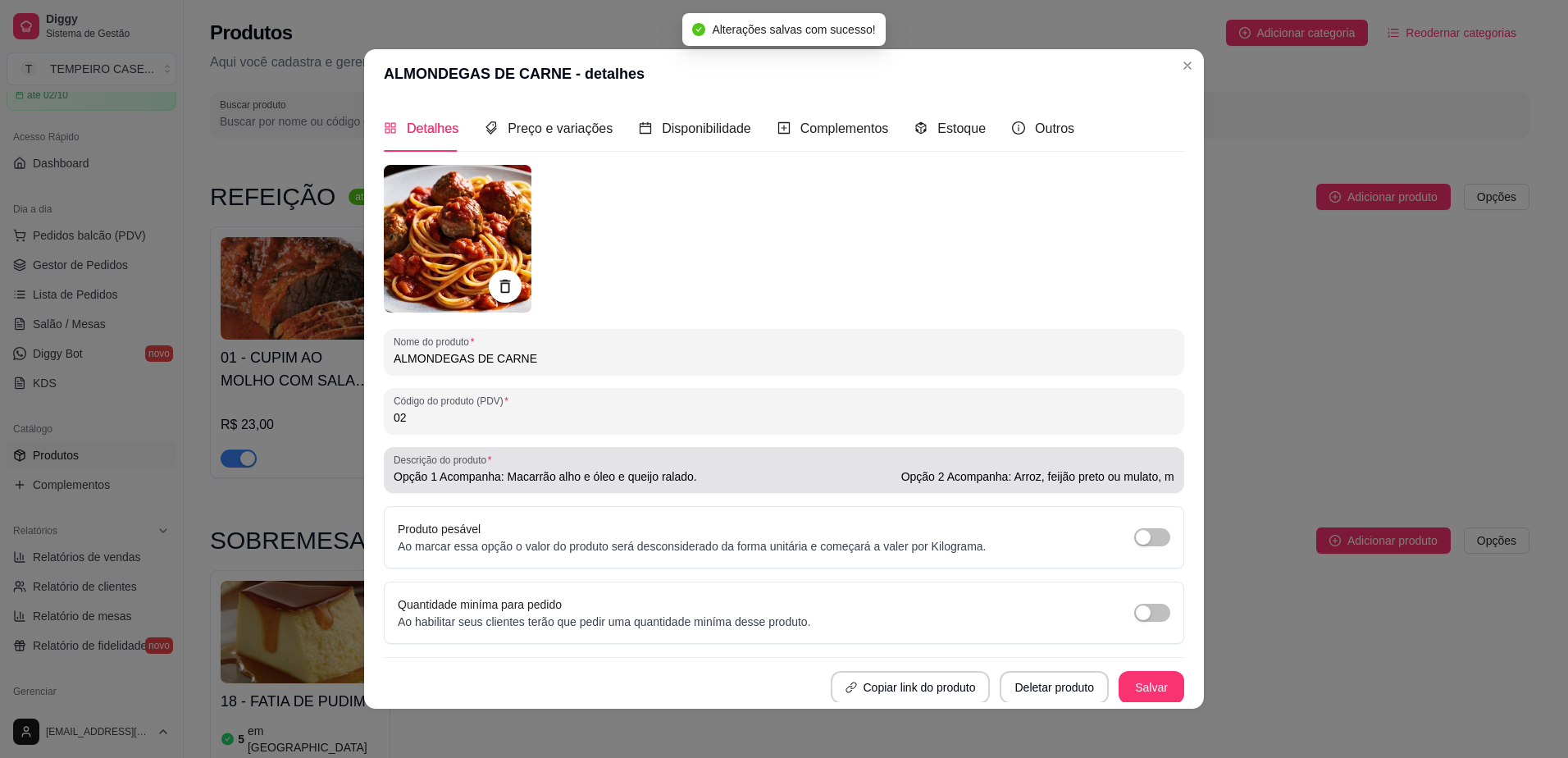
click at [736, 485] on div "Opção 1 Acompanha: Macarrão alho e óleo e queijo ralado. Opção 2 Acompanha: Arr…" at bounding box center [784, 469] width 781 height 32
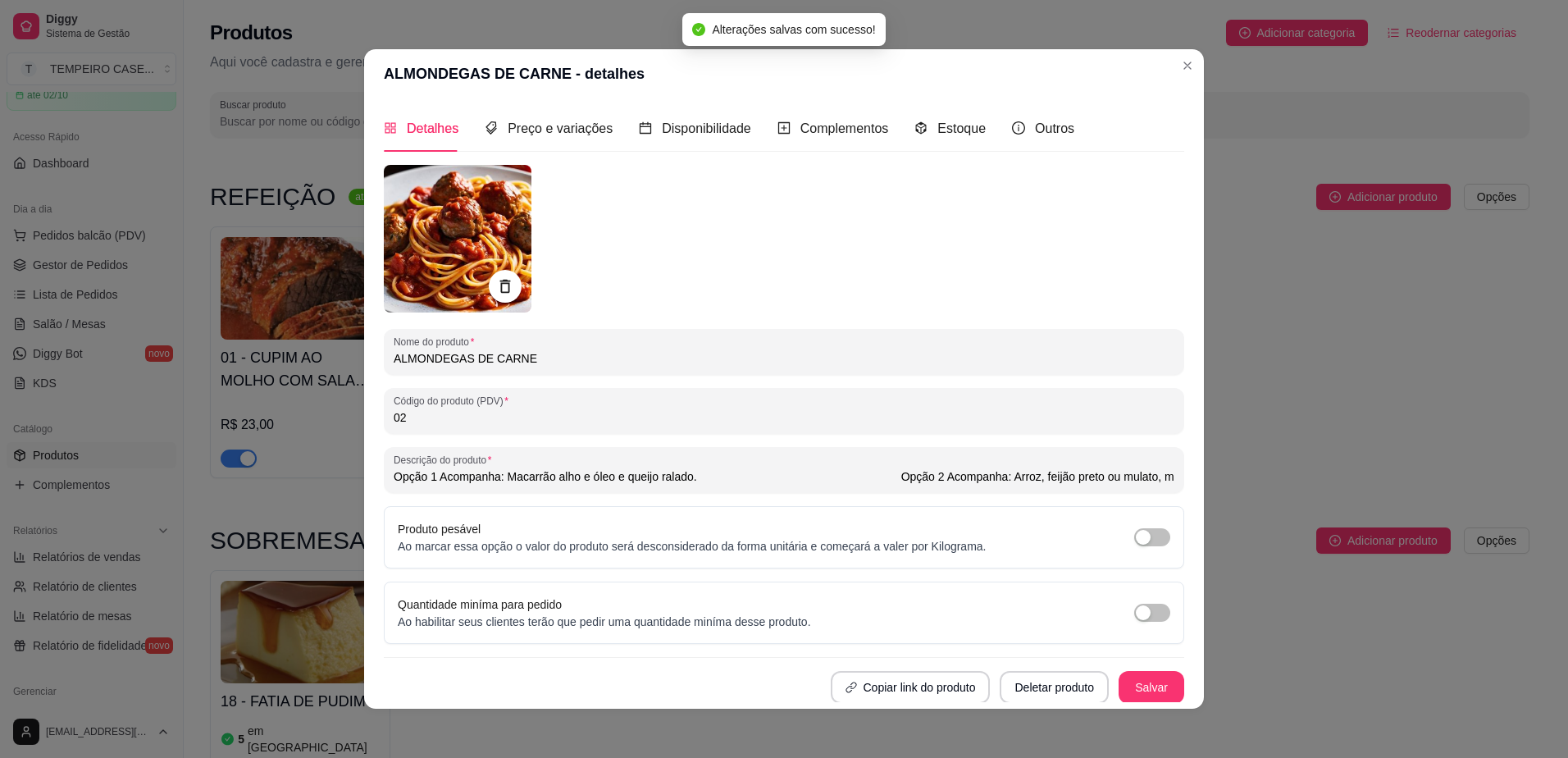
scroll to position [0, 168]
drag, startPoint x: 784, startPoint y: 471, endPoint x: 1441, endPoint y: 425, distance: 658.6
click at [1447, 421] on div "ALMONDEGAS DE CARNE - detalhes Detalhes Preço e variações Disponibilidade Compl…" at bounding box center [784, 379] width 1568 height 758
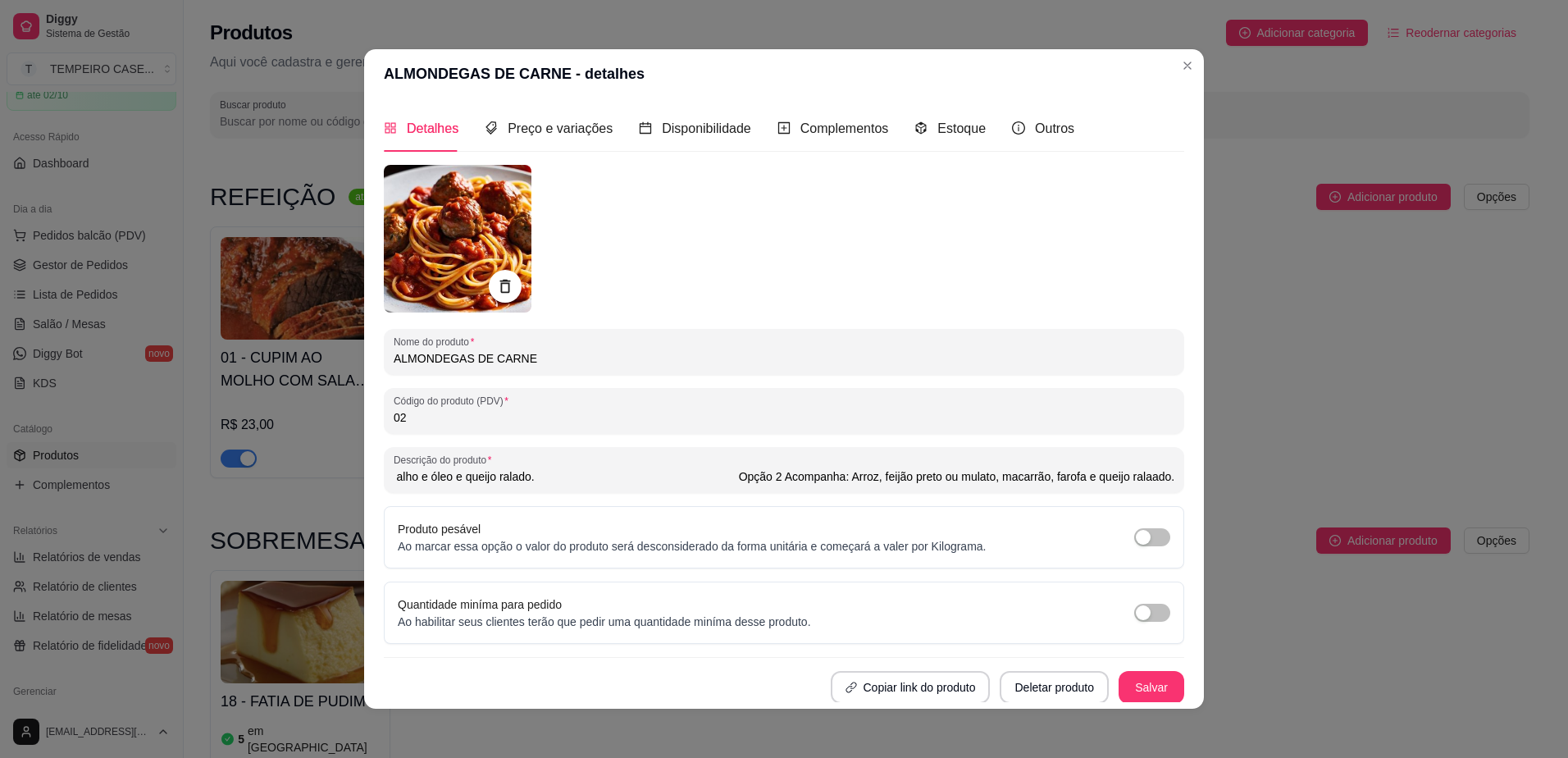
type input "Opção 1 Acompanha: Macarrão alho e óleo e queijo ralado. Opção 2"
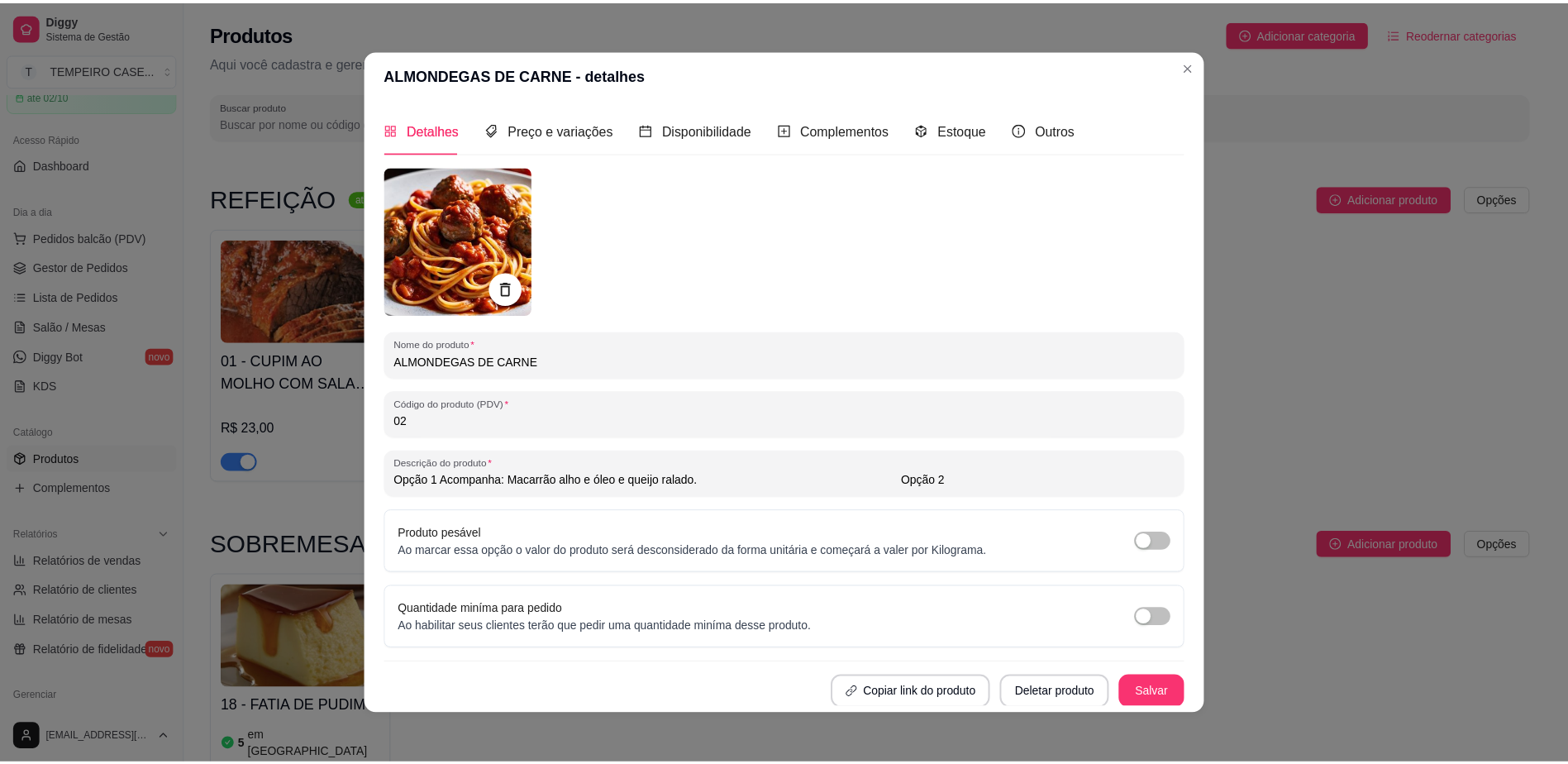
scroll to position [0, 0]
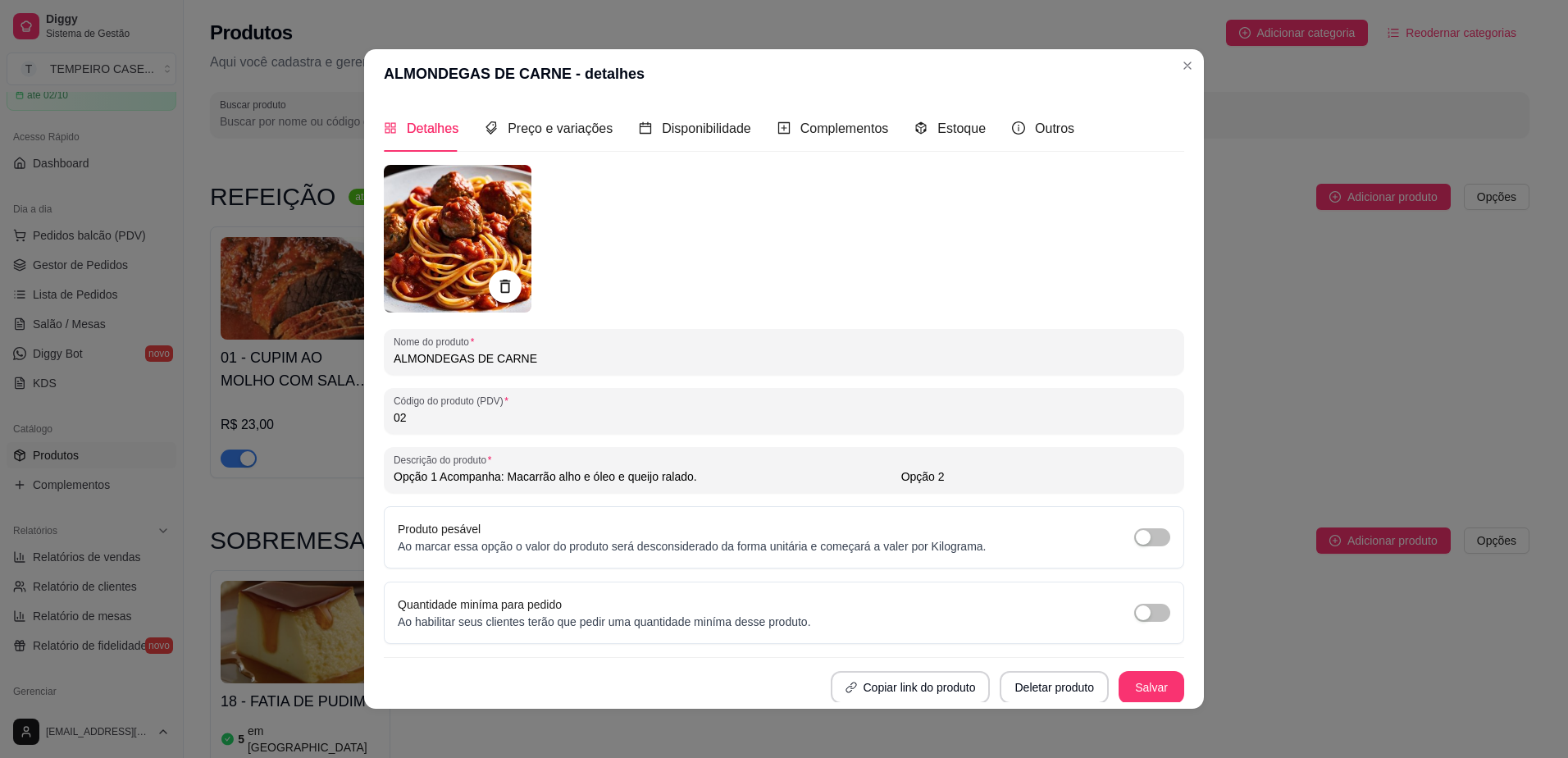
drag, startPoint x: 1132, startPoint y: 476, endPoint x: 0, endPoint y: 559, distance: 1135.0
click at [0, 559] on html "Diggy Sistema de Gestão T TEMPEIRO CASE ... Loja aberta Plano Customizado até 0…" at bounding box center [784, 379] width 1568 height 758
type input "Acompanha: Arroz e batata palha. (Feijão opcional, enviado apenas se selecionad…"
click at [465, 259] on img at bounding box center [458, 238] width 147 height 147
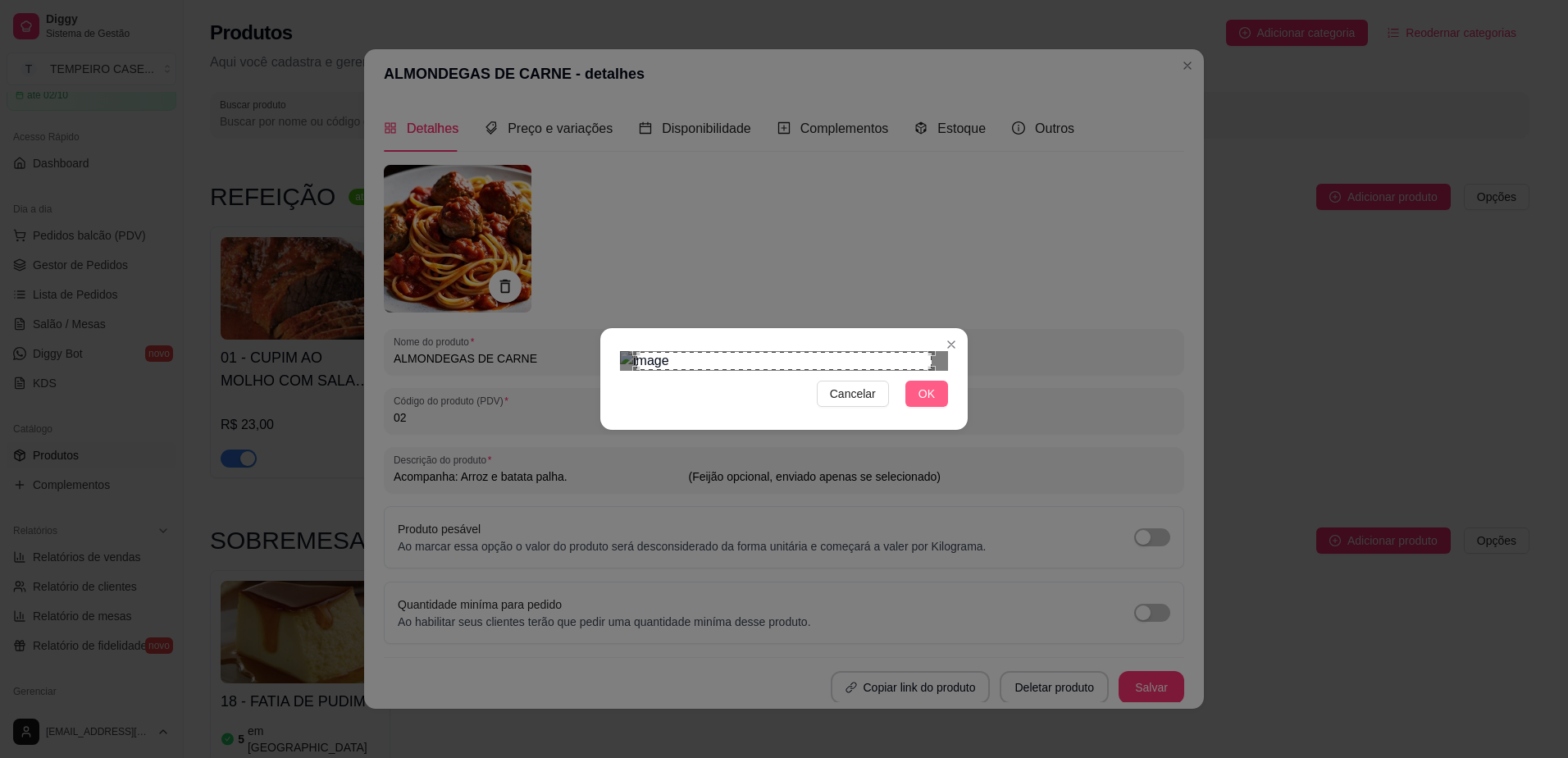
click at [923, 402] on span "OK" at bounding box center [926, 393] width 17 height 18
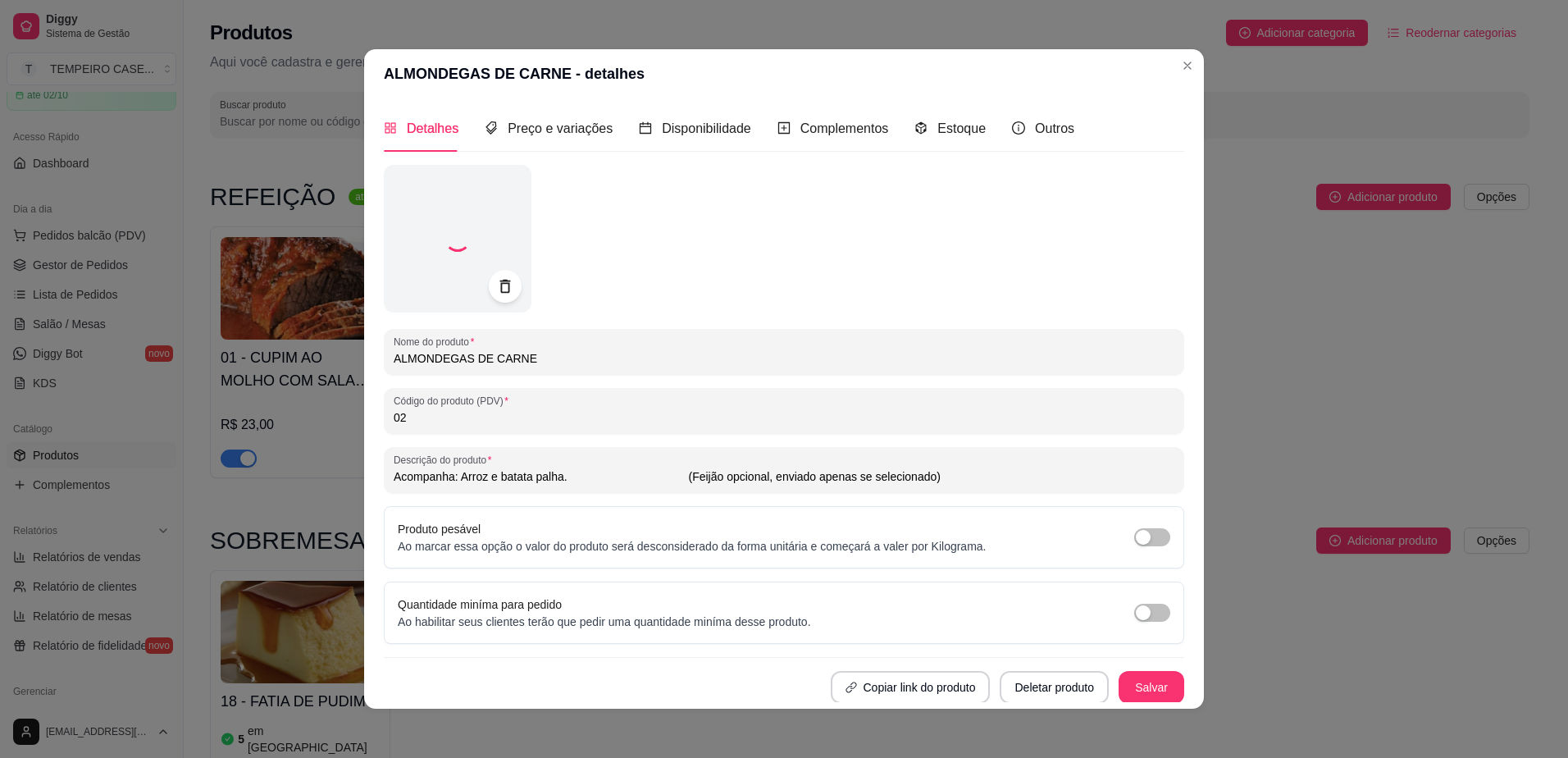
click at [519, 376] on div "Nome do produto ALMONDEGAS DE CARNE Código do produto (PDV) 02 Descrição do pro…" at bounding box center [784, 434] width 800 height 539
click at [518, 351] on input "ALMONDEGAS DE CARNE" at bounding box center [784, 358] width 781 height 17
click at [518, 351] on input "ALMONDEGAS DE CARNE" at bounding box center [784, 358] width 781 height 17
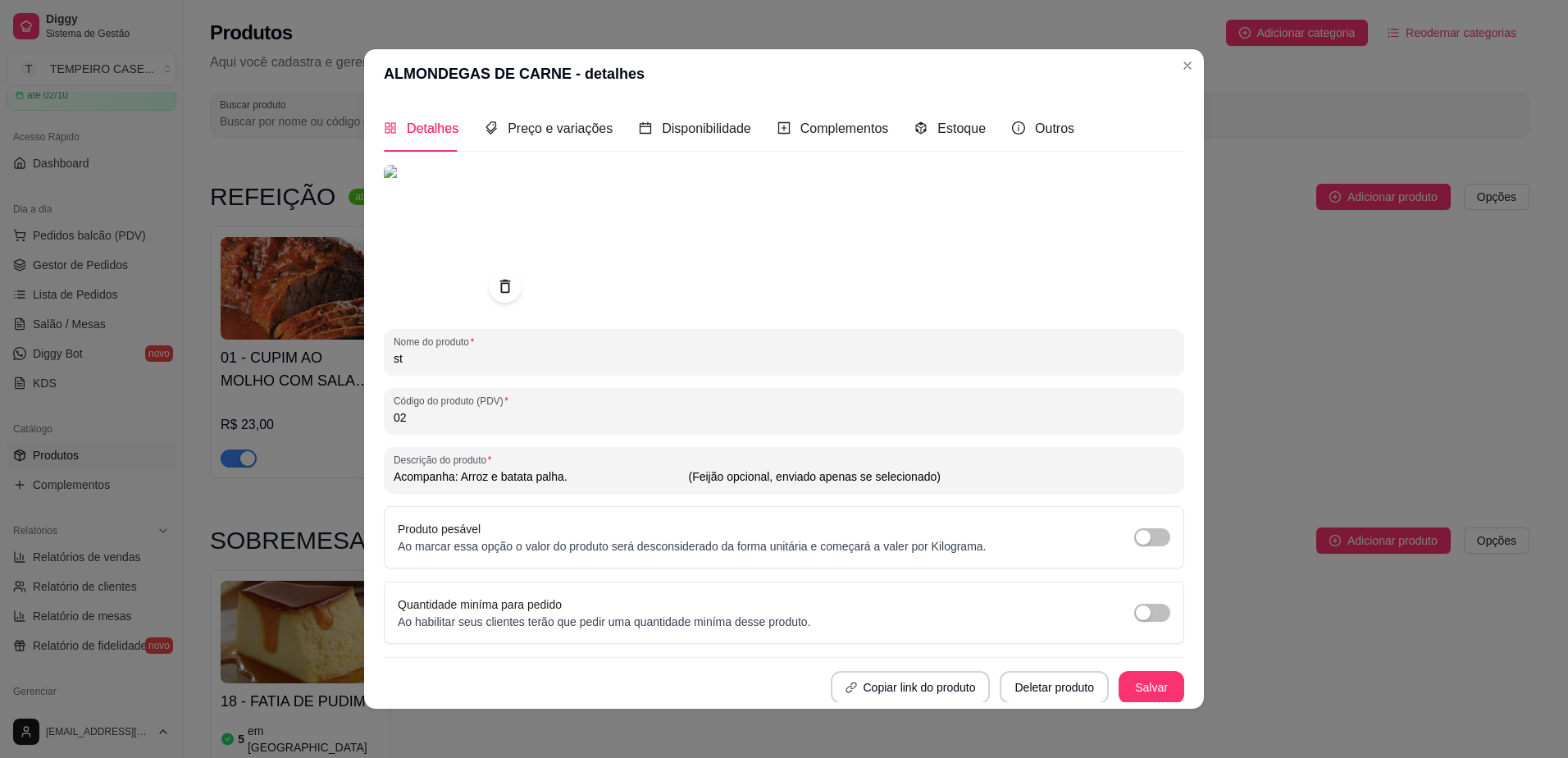
type input "s"
click at [448, 363] on input "STROGONOFF DE FRANAGO" at bounding box center [784, 358] width 781 height 17
type input "STROGONOFF DE FRANAGO"
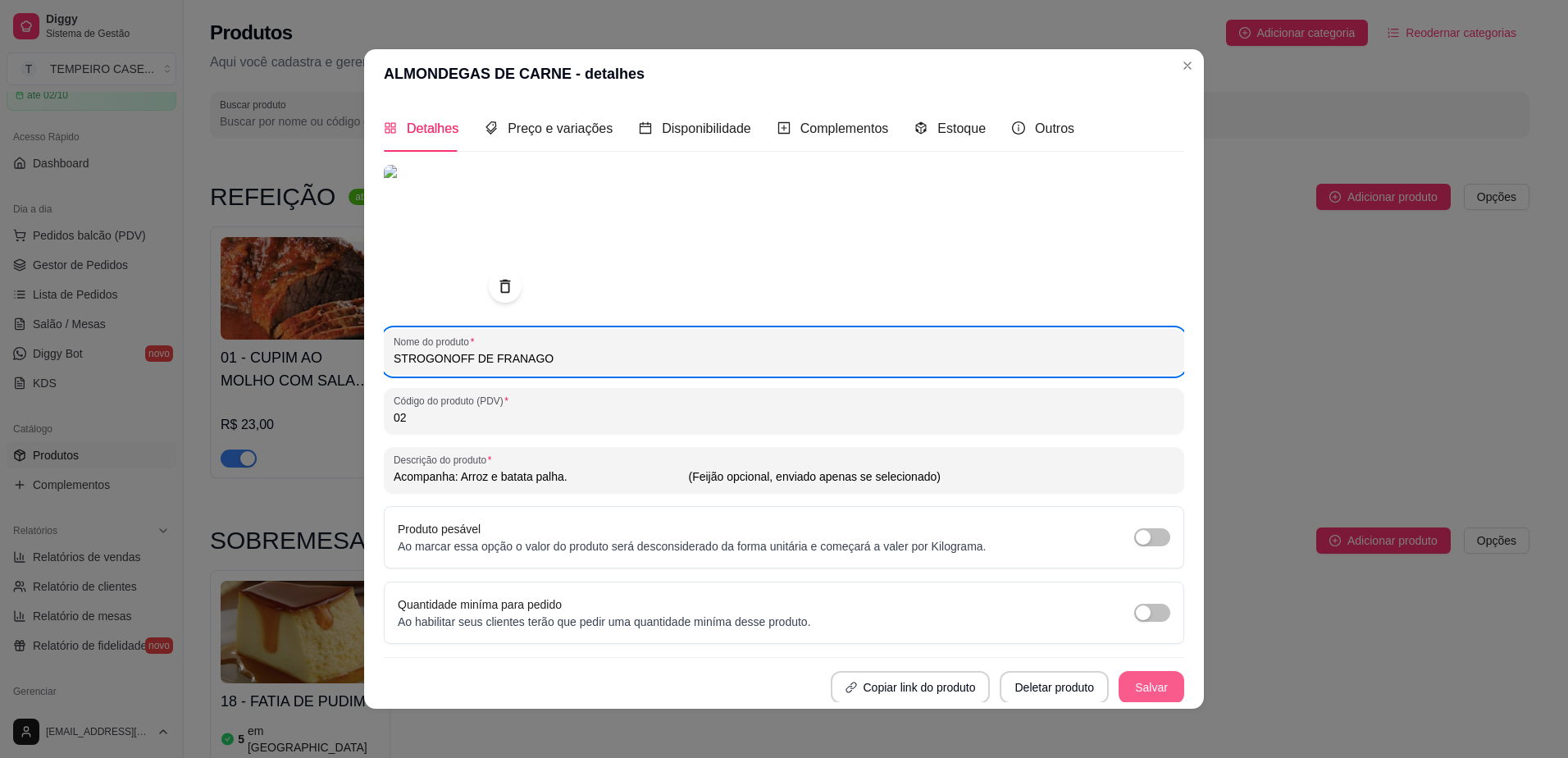
click at [1142, 692] on button "Salvar" at bounding box center [1151, 686] width 66 height 32
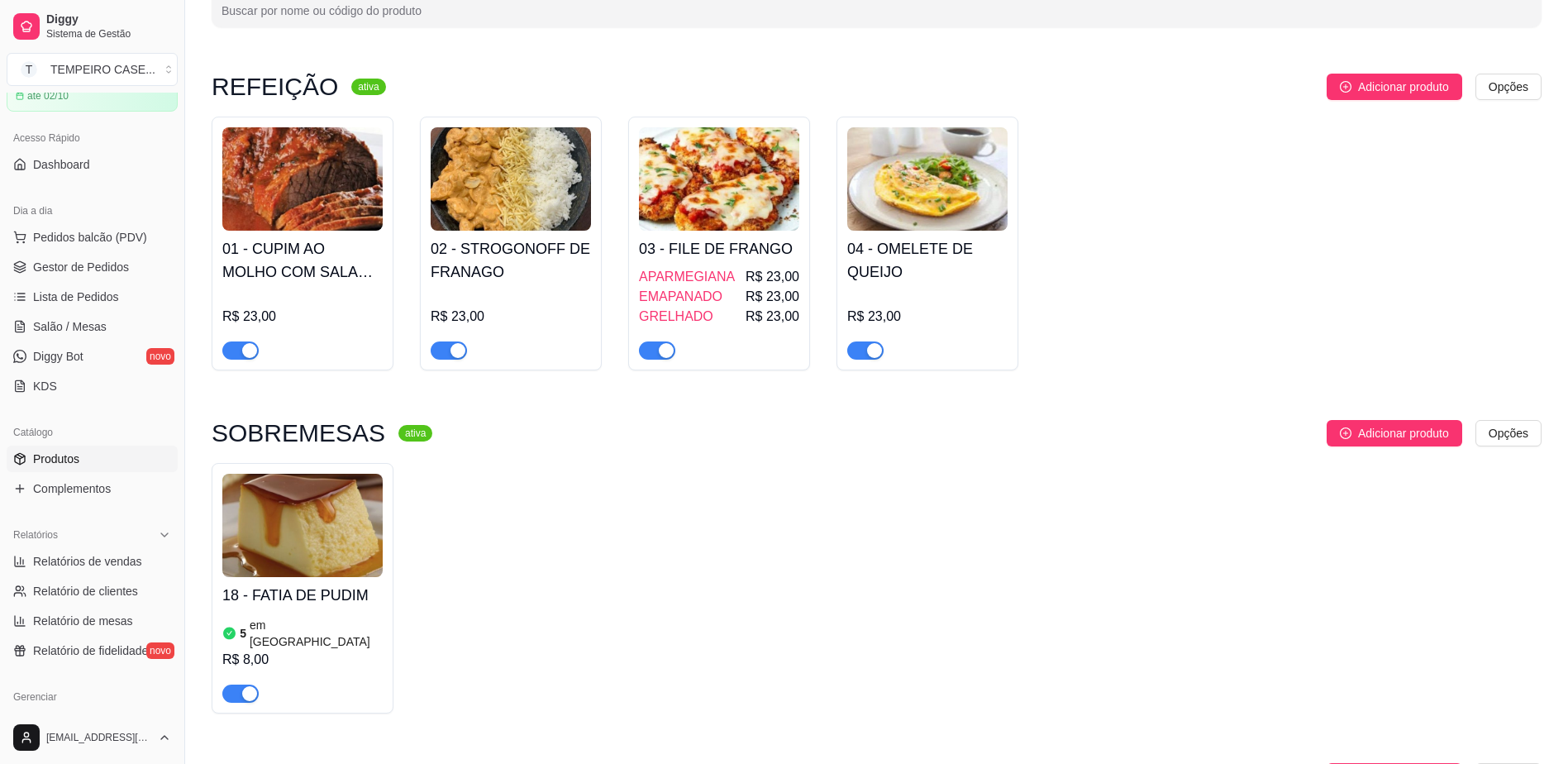
scroll to position [83, 0]
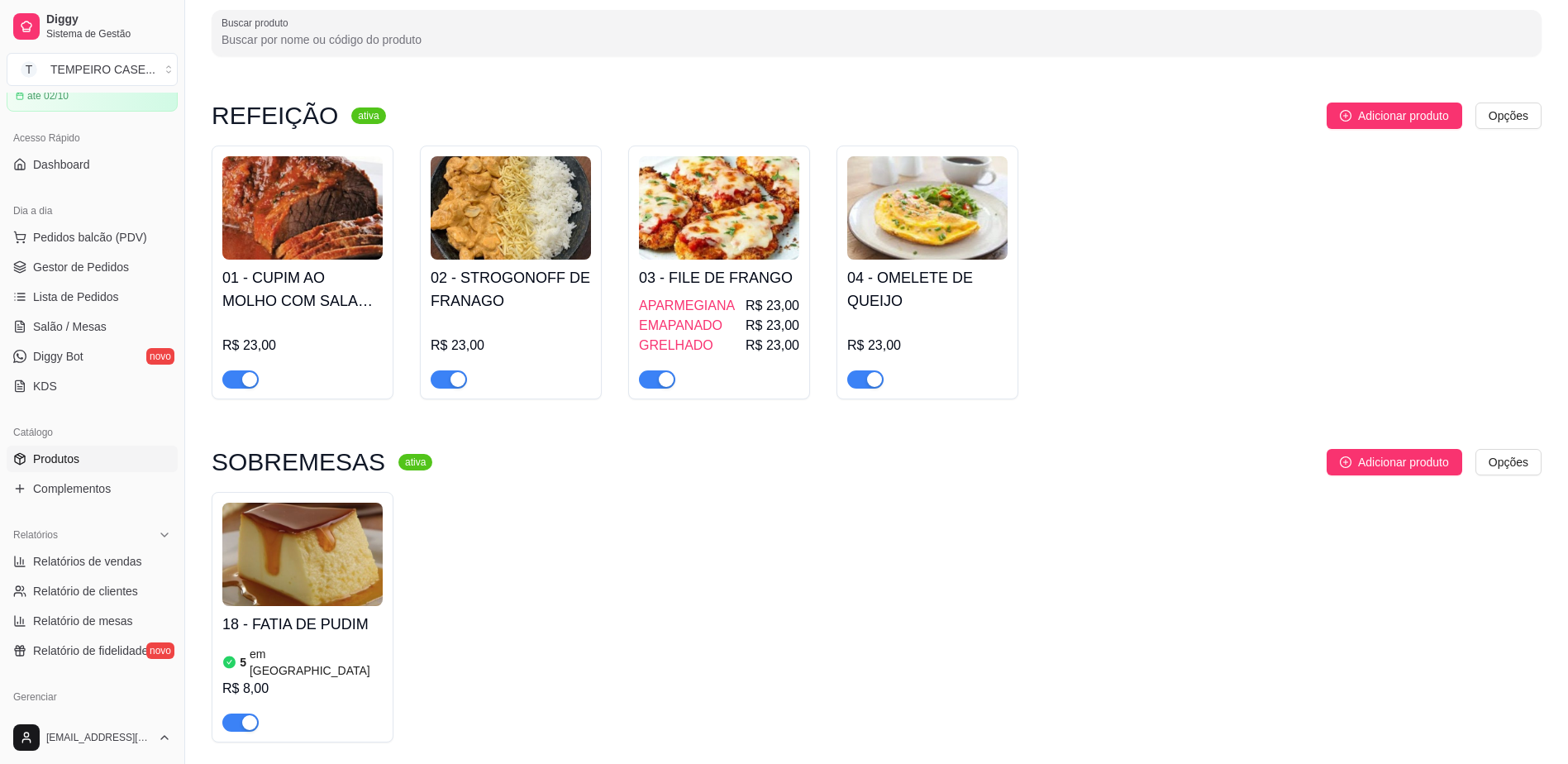
click at [324, 285] on h4 "01 - CUPIM AO MOLHO COM SALADA DE MAIONESE" at bounding box center [303, 289] width 161 height 46
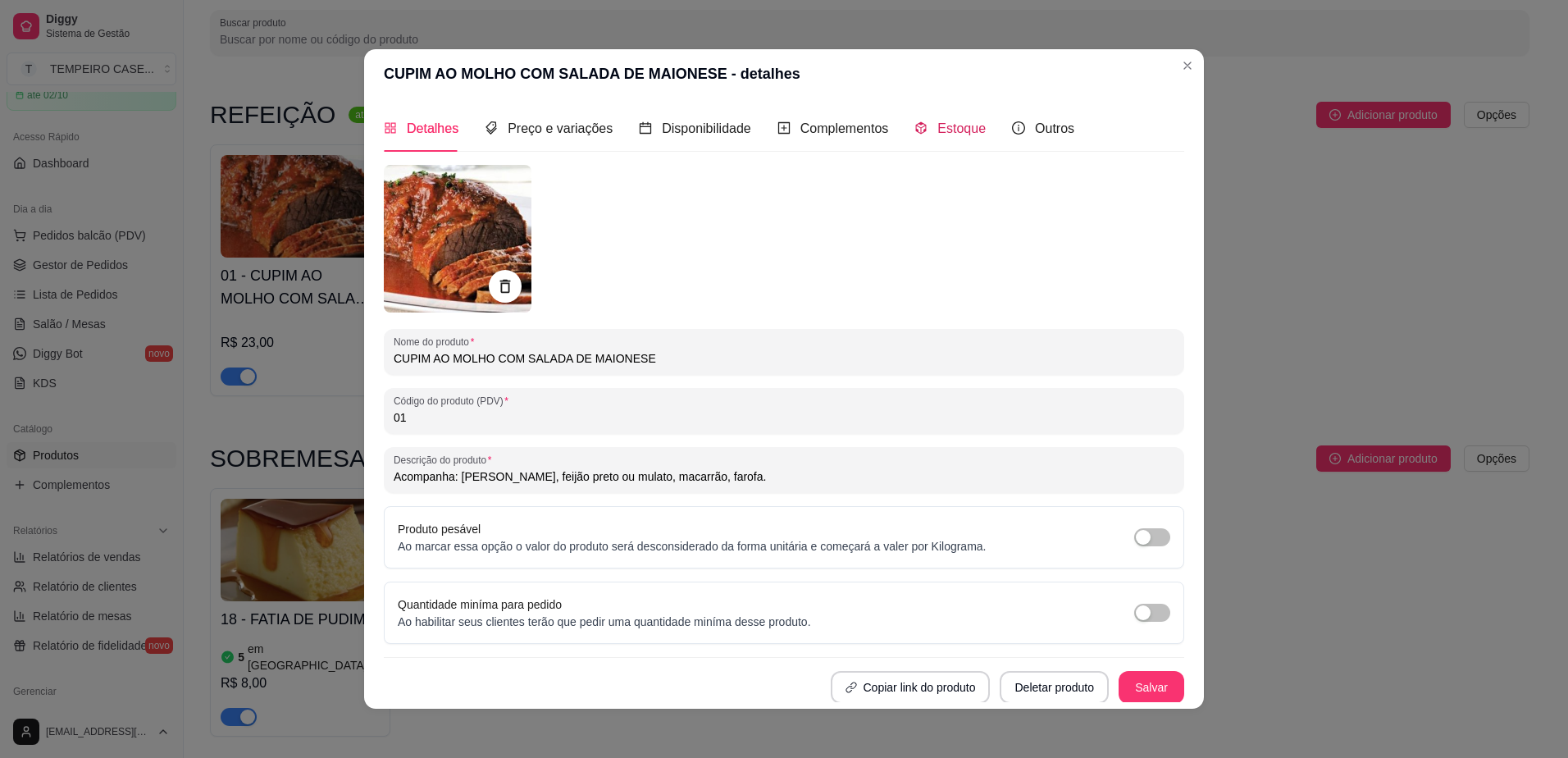
click at [944, 138] on div "Estoque" at bounding box center [949, 128] width 71 height 20
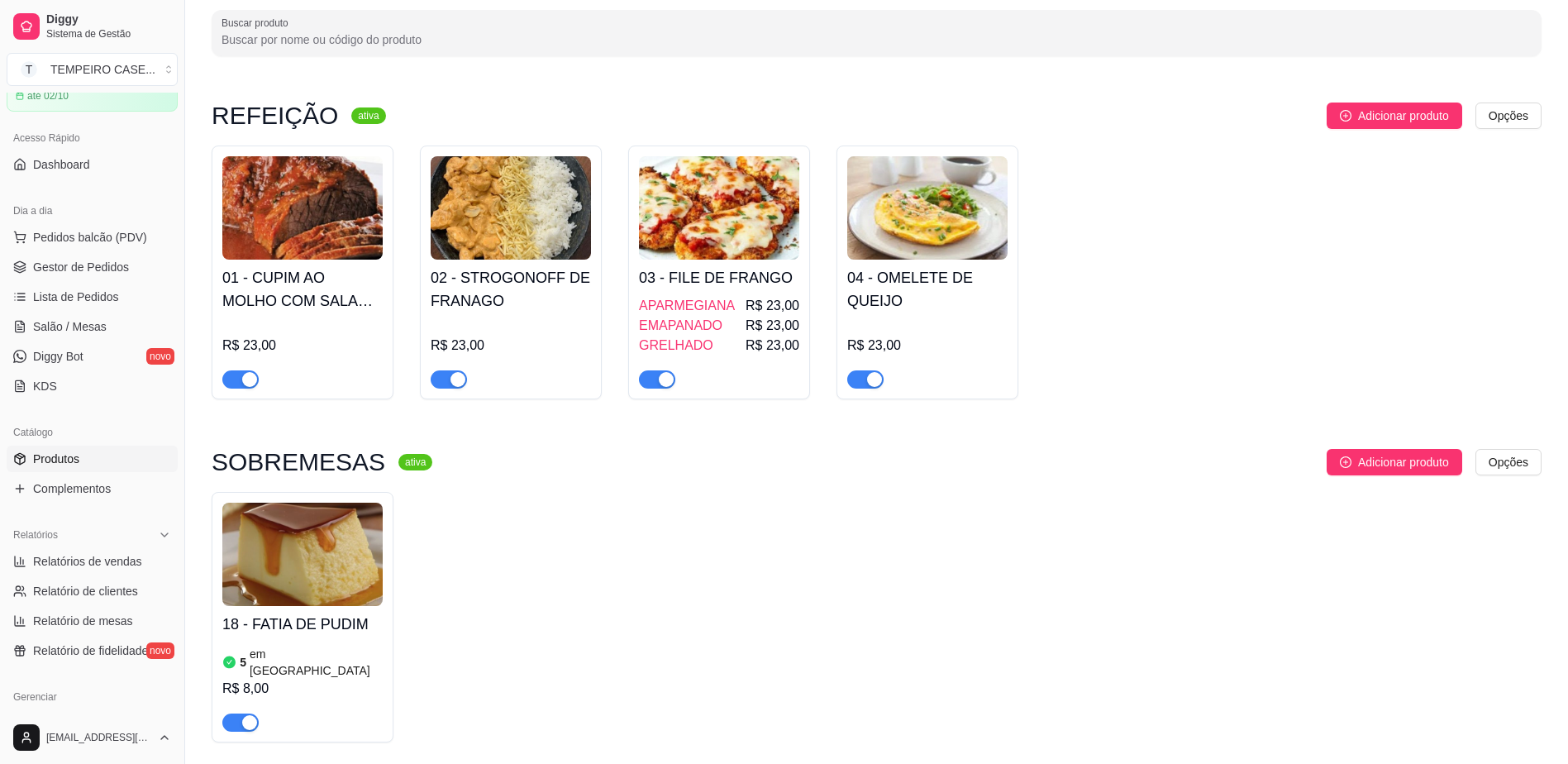
click at [529, 330] on div "R$ 23,00" at bounding box center [511, 353] width 161 height 70
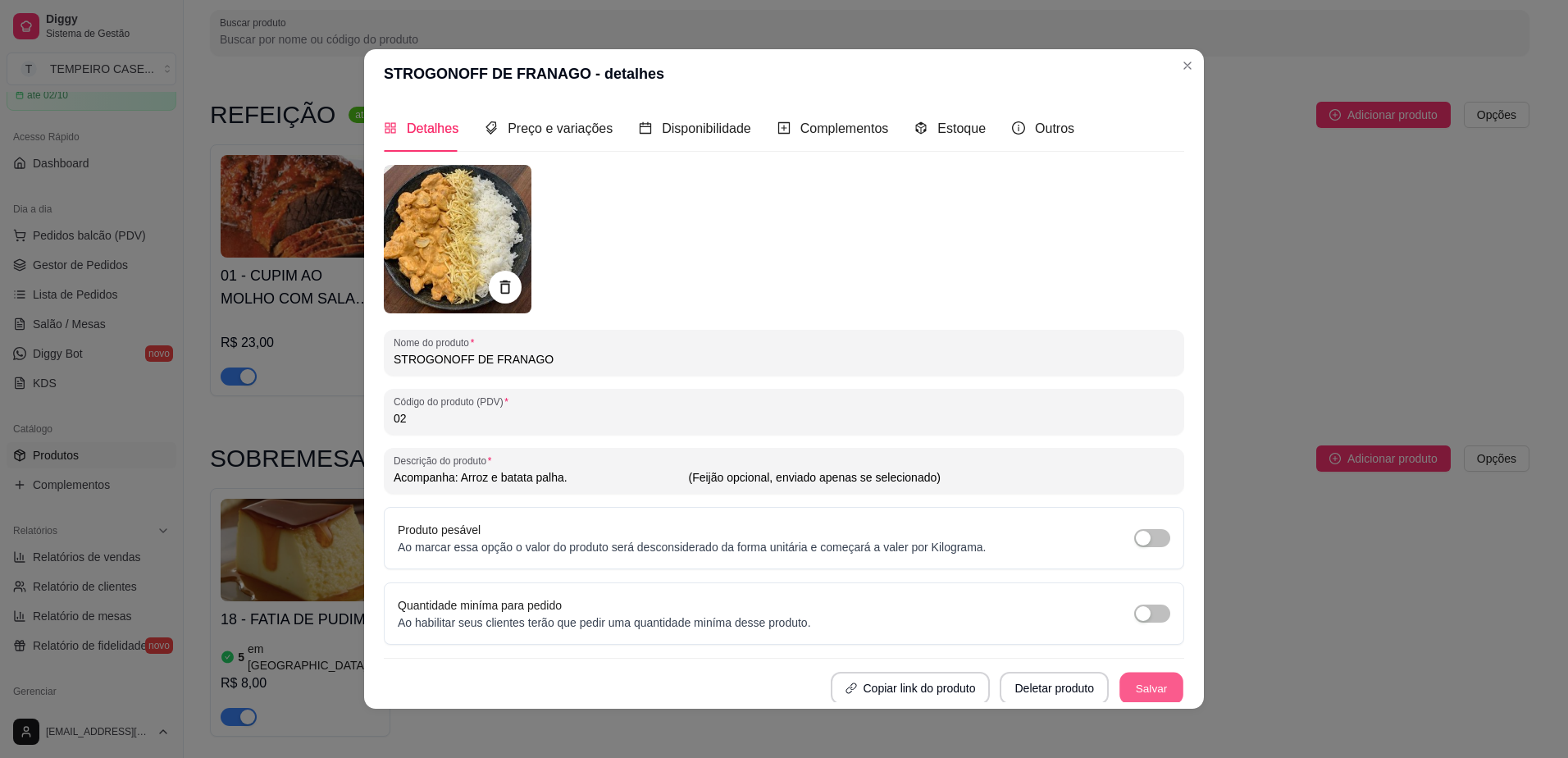
click at [1121, 698] on button "Salvar" at bounding box center [1151, 687] width 64 height 32
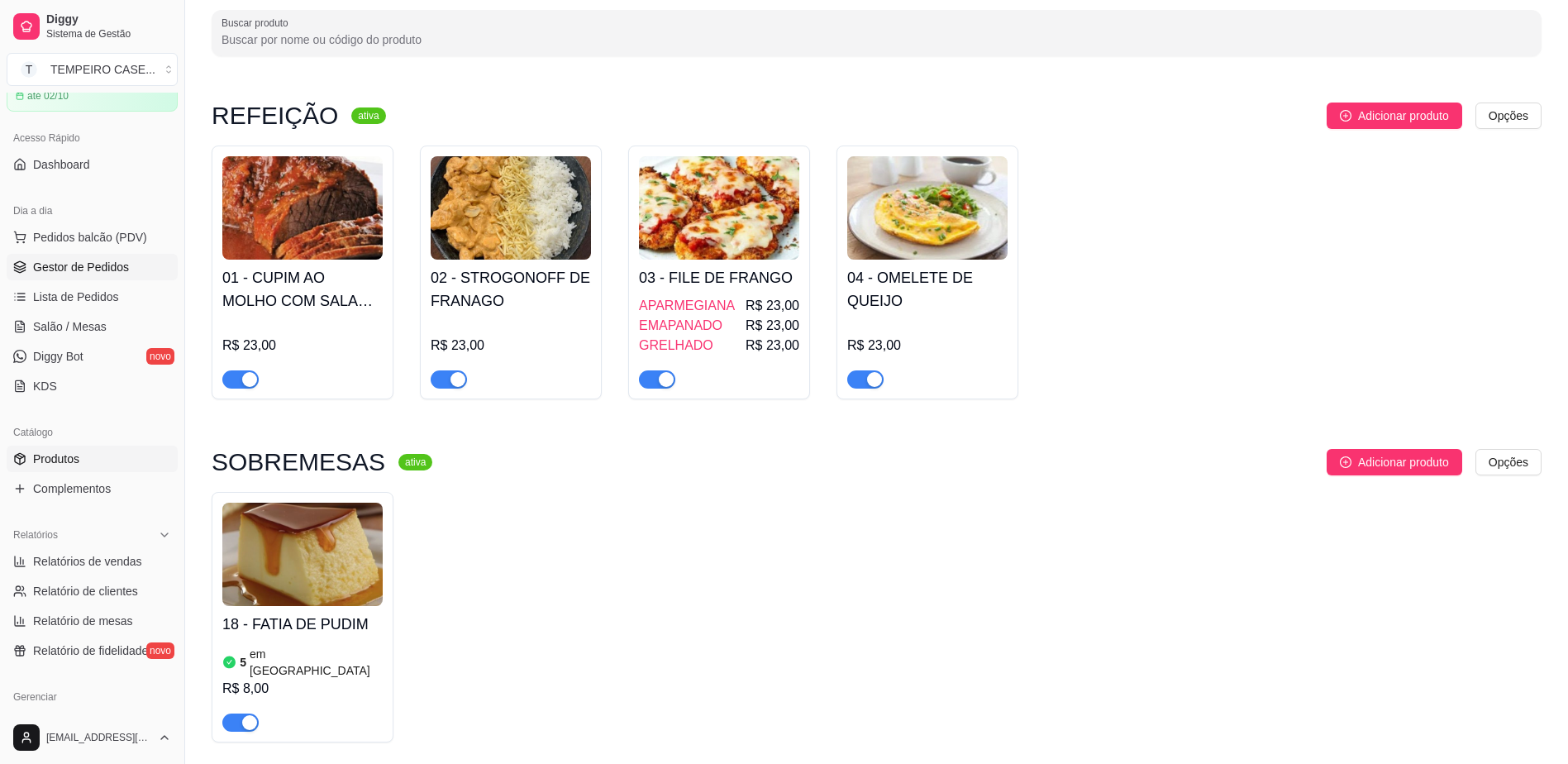
click at [80, 258] on link "Gestor de Pedidos" at bounding box center [92, 267] width 171 height 26
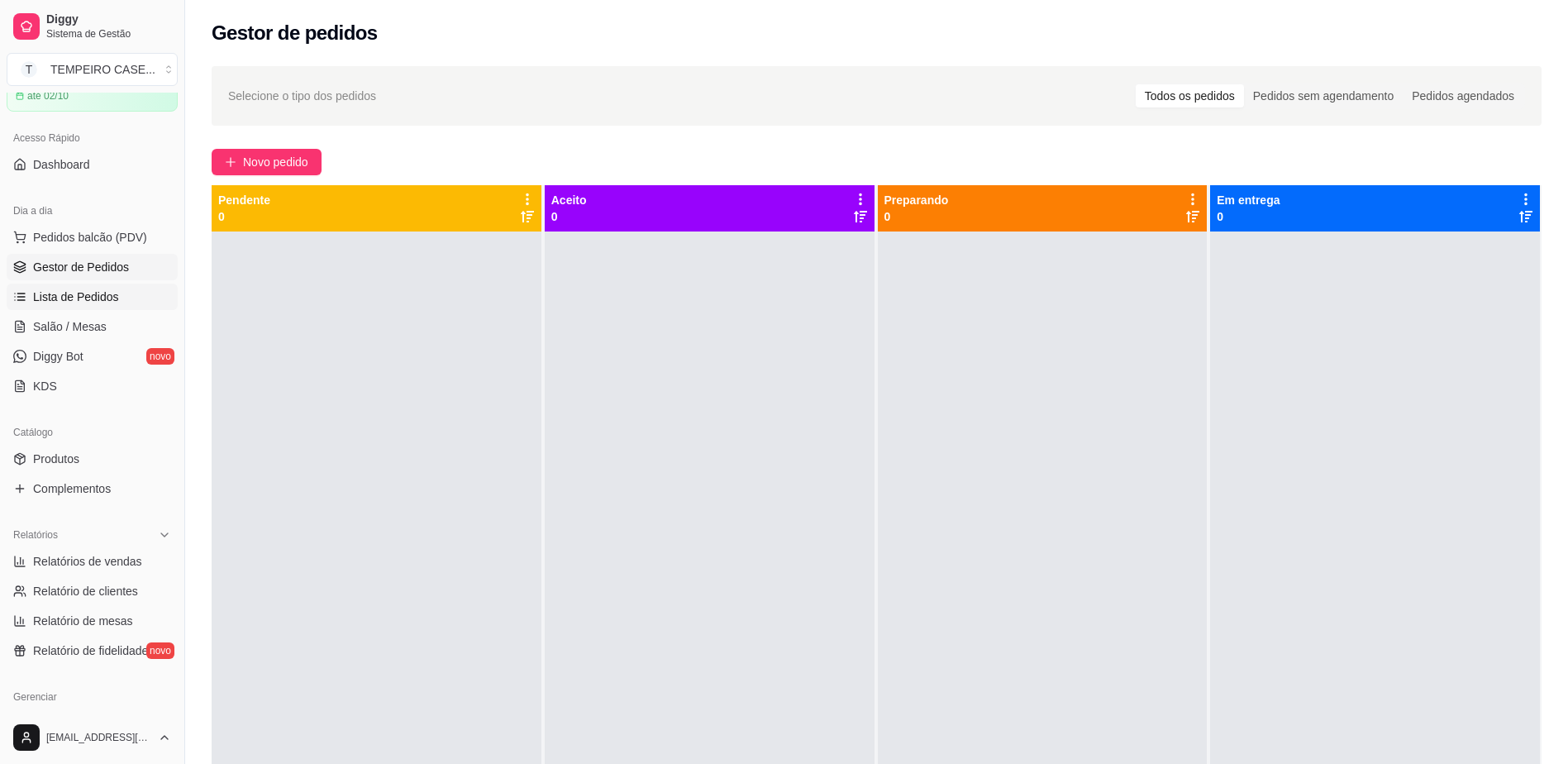
click at [95, 298] on span "Lista de Pedidos" at bounding box center [75, 297] width 86 height 17
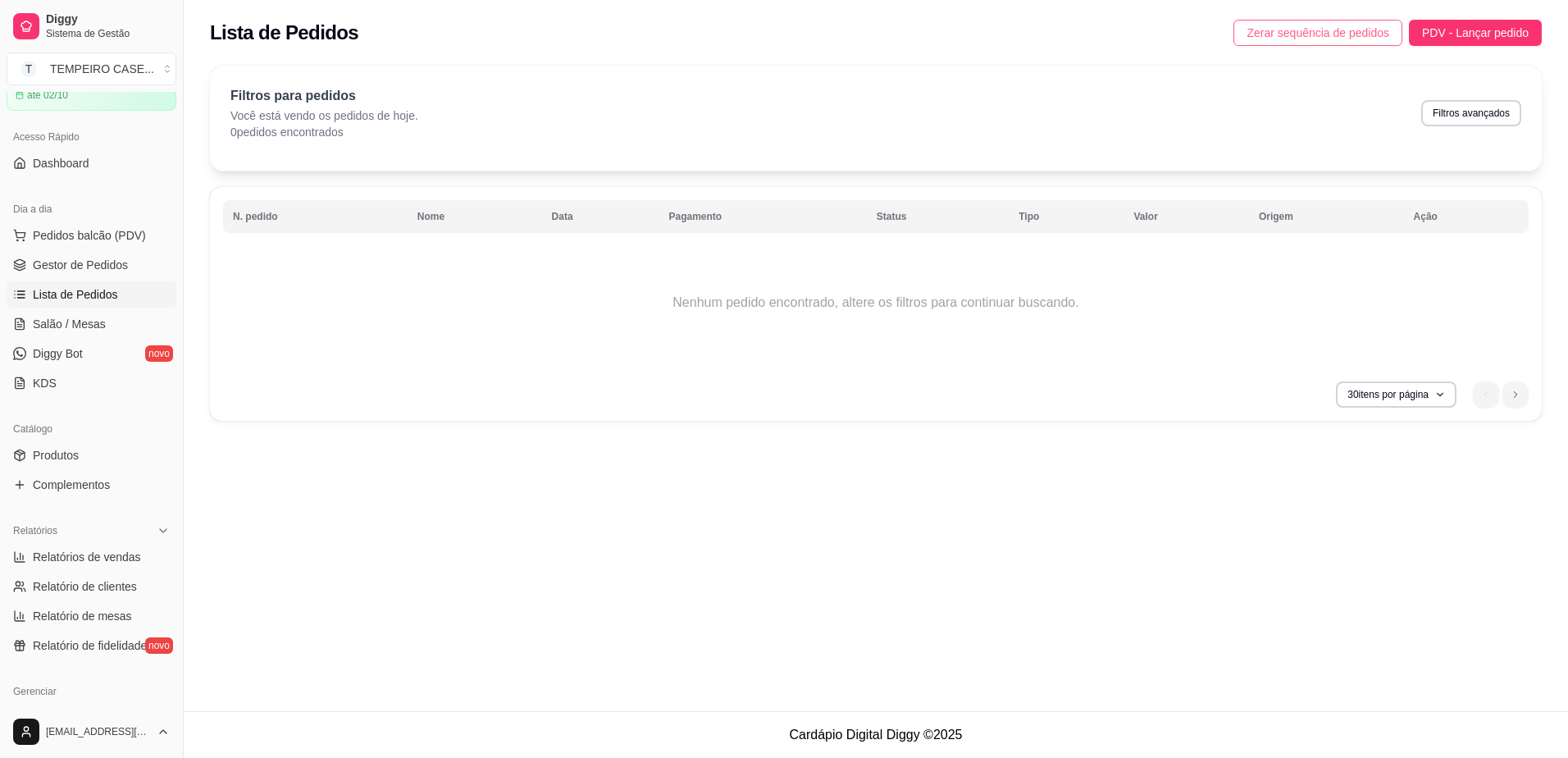
click at [1302, 42] on button "Zerar sequência de pedidos" at bounding box center [1317, 32] width 169 height 26
